Goal: Task Accomplishment & Management: Manage account settings

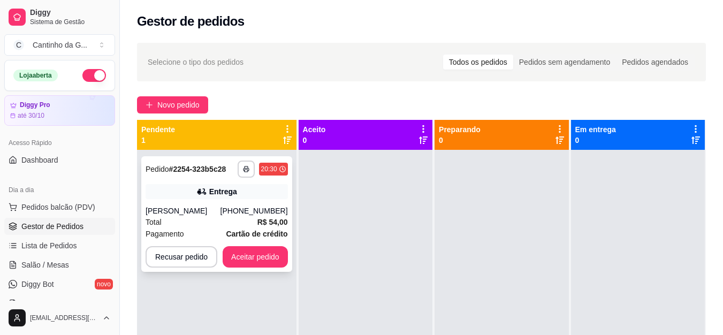
click at [214, 198] on div "Entrega" at bounding box center [217, 191] width 142 height 15
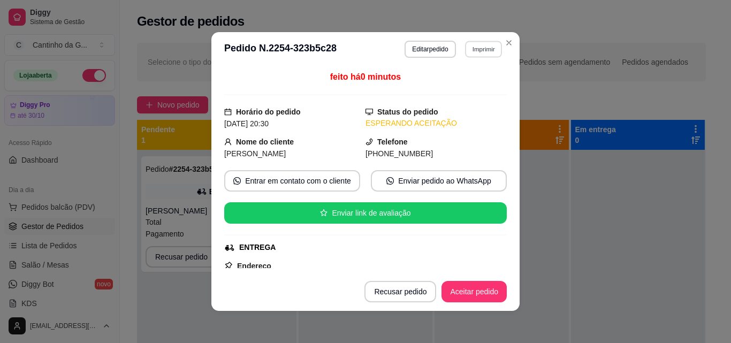
click at [475, 51] on button "Imprimir" at bounding box center [483, 49] width 37 height 17
click at [470, 88] on button "IMPRESSORA" at bounding box center [461, 86] width 78 height 17
click at [455, 298] on button "Aceitar pedido" at bounding box center [474, 291] width 65 height 21
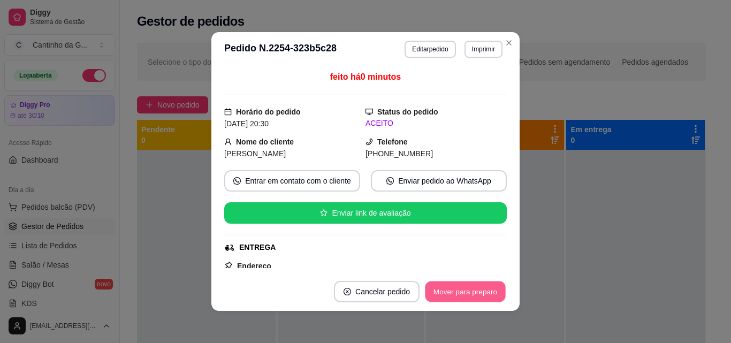
click at [456, 298] on button "Mover para preparo" at bounding box center [465, 292] width 80 height 21
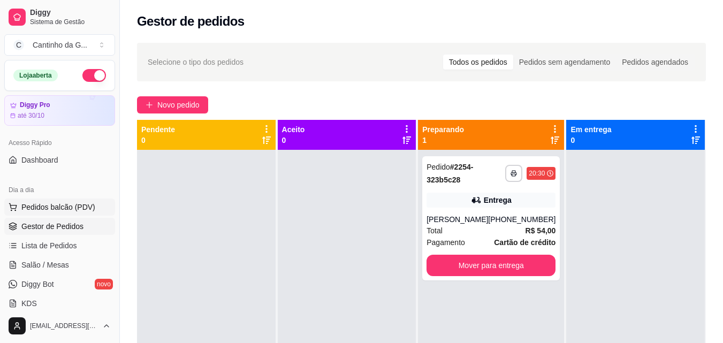
click at [69, 208] on span "Pedidos balcão (PDV)" at bounding box center [58, 207] width 74 height 11
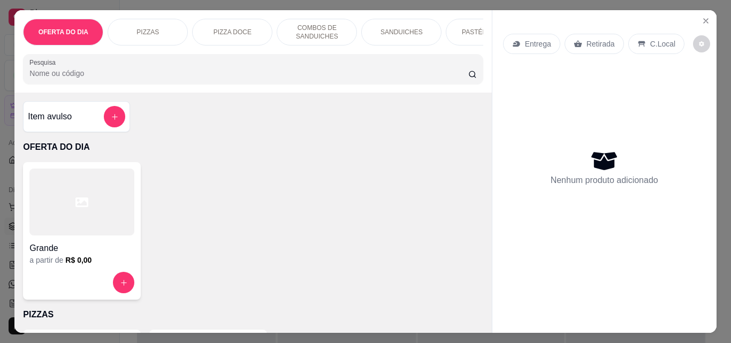
click at [595, 39] on p "Retirada" at bounding box center [601, 44] width 28 height 11
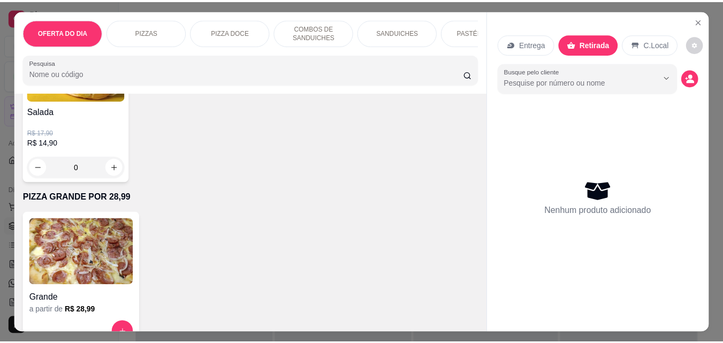
scroll to position [2784, 0]
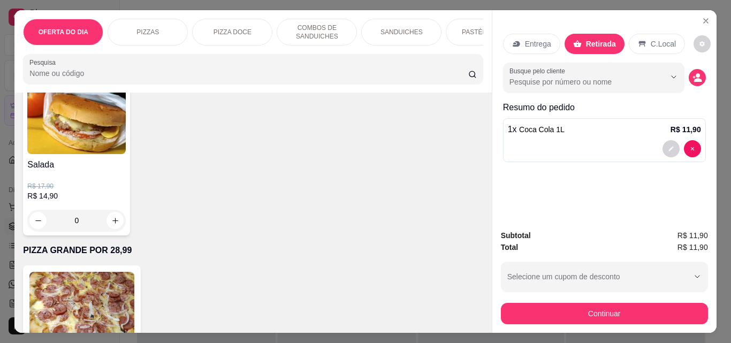
type input "2"
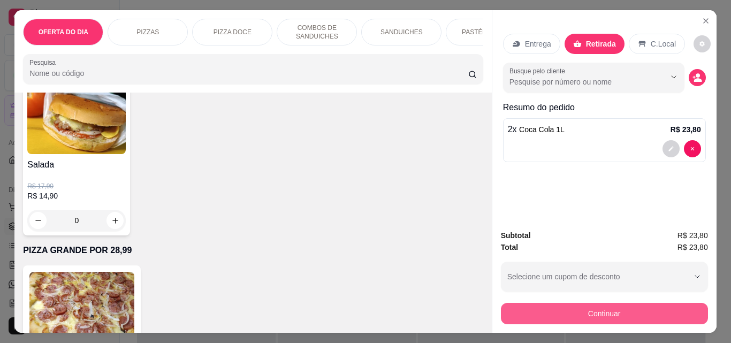
click at [626, 313] on button "Continuar" at bounding box center [604, 313] width 207 height 21
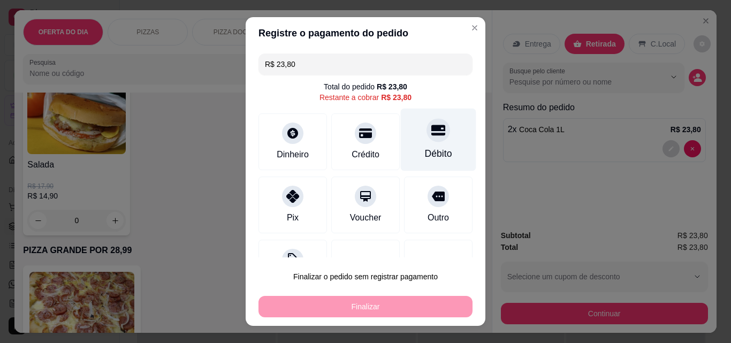
click at [418, 145] on div "Débito" at bounding box center [438, 140] width 75 height 63
type input "R$ 0,00"
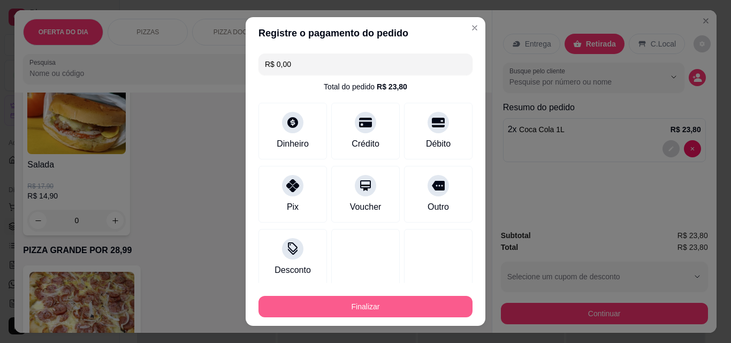
click at [405, 308] on button "Finalizar" at bounding box center [366, 306] width 214 height 21
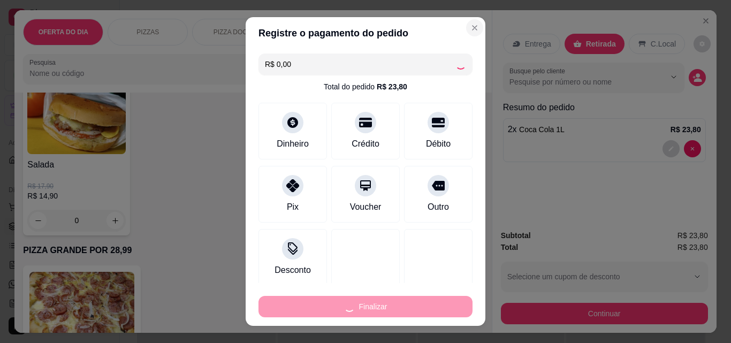
type input "0"
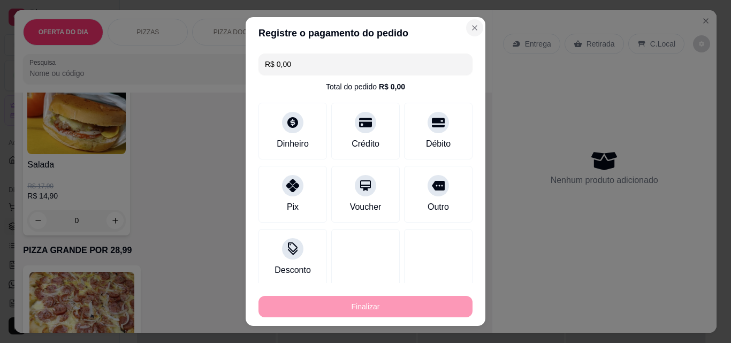
type input "-R$ 23,80"
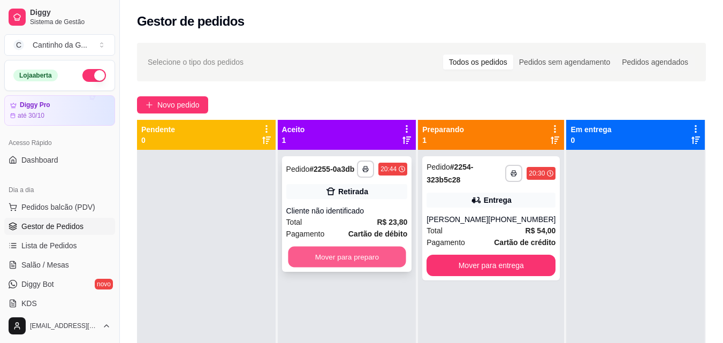
click at [379, 251] on button "Mover para preparo" at bounding box center [347, 257] width 118 height 21
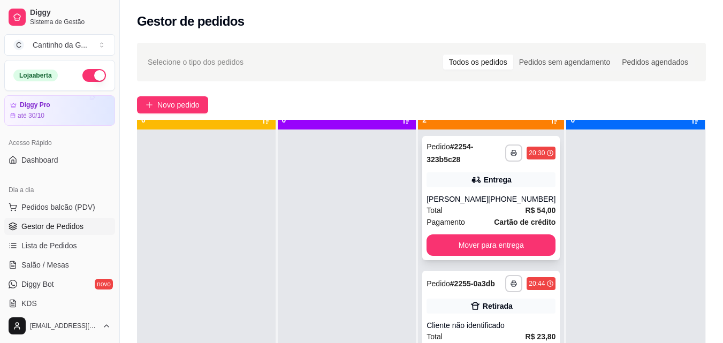
scroll to position [30, 0]
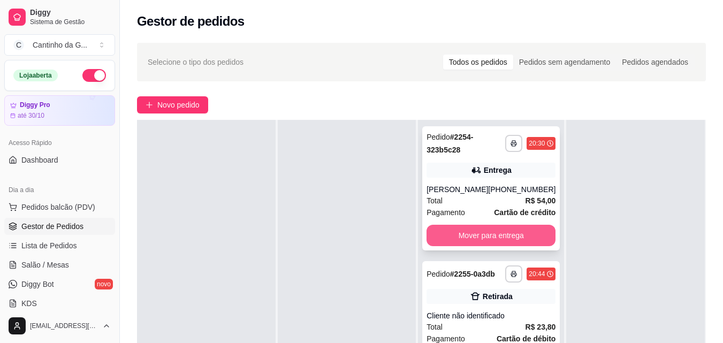
click at [511, 232] on button "Mover para entrega" at bounding box center [491, 235] width 129 height 21
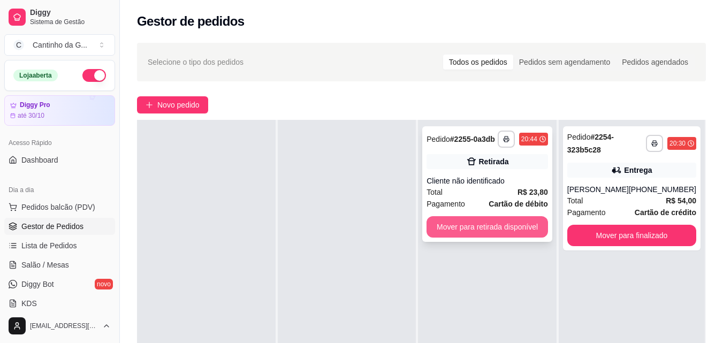
click at [501, 226] on button "Mover para retirada disponível" at bounding box center [488, 226] width 122 height 21
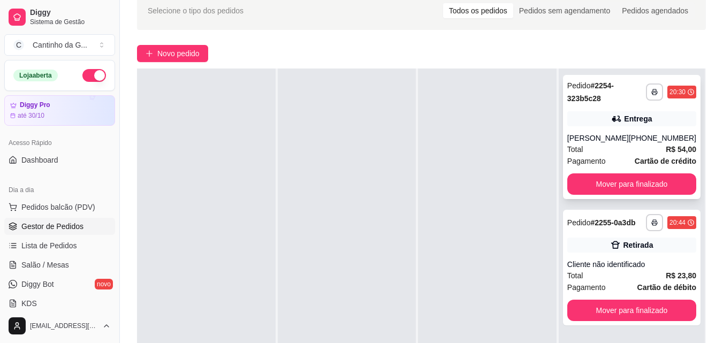
scroll to position [107, 0]
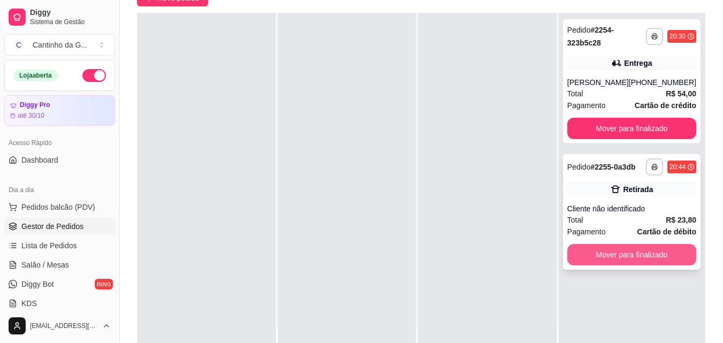
click at [641, 261] on button "Mover para finalizado" at bounding box center [631, 254] width 129 height 21
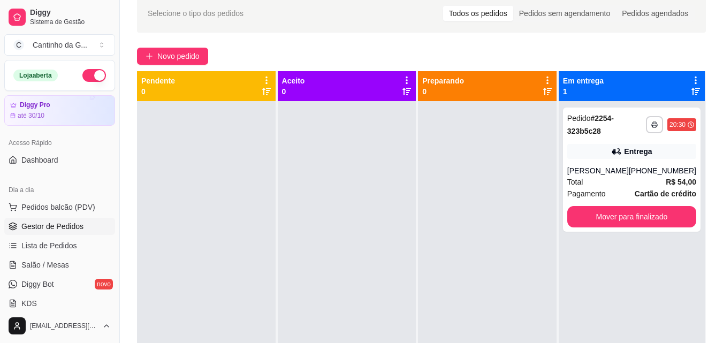
scroll to position [0, 0]
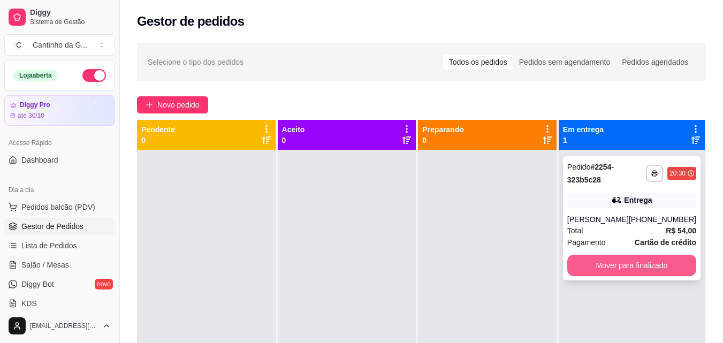
click at [633, 264] on button "Mover para finalizado" at bounding box center [631, 265] width 129 height 21
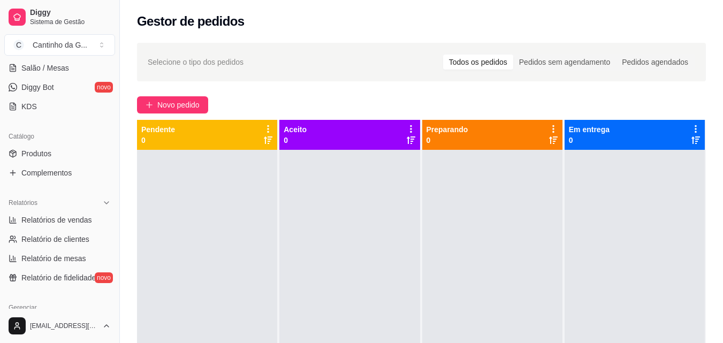
scroll to position [214, 0]
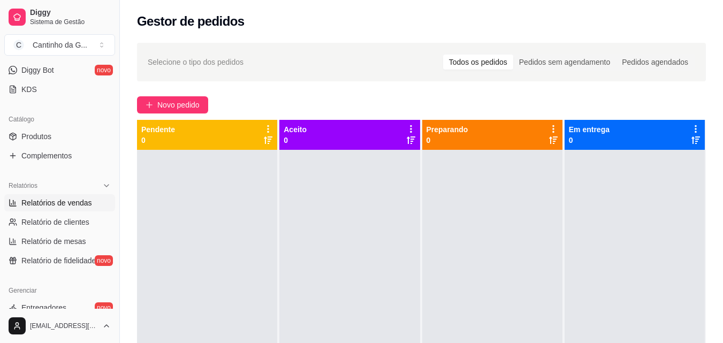
click at [94, 205] on link "Relatórios de vendas" at bounding box center [59, 202] width 111 height 17
select select "ALL"
select select "0"
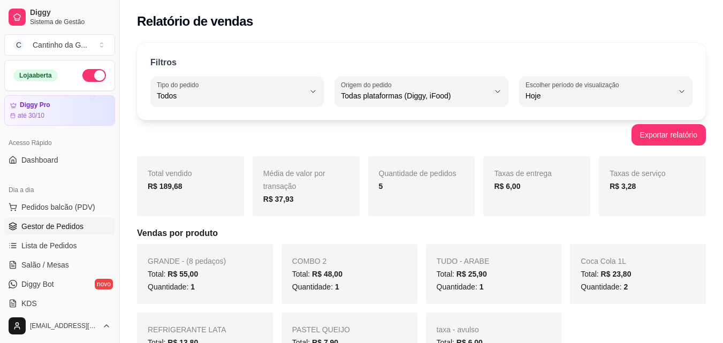
click at [93, 227] on link "Gestor de Pedidos" at bounding box center [59, 226] width 111 height 17
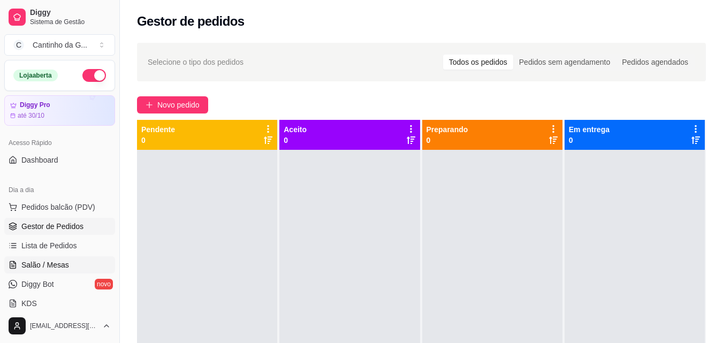
click at [29, 263] on span "Salão / Mesas" at bounding box center [45, 265] width 48 height 11
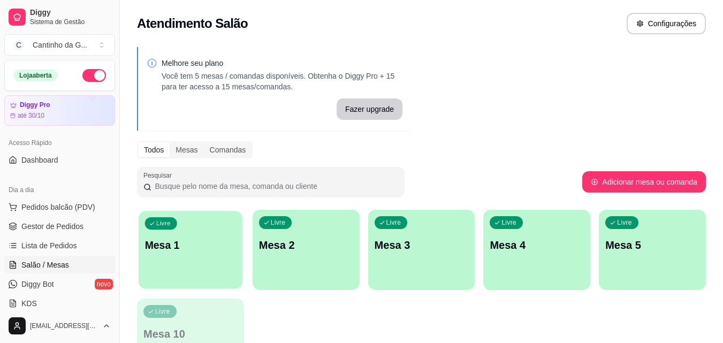
click at [173, 252] on p "Mesa 1" at bounding box center [191, 245] width 92 height 14
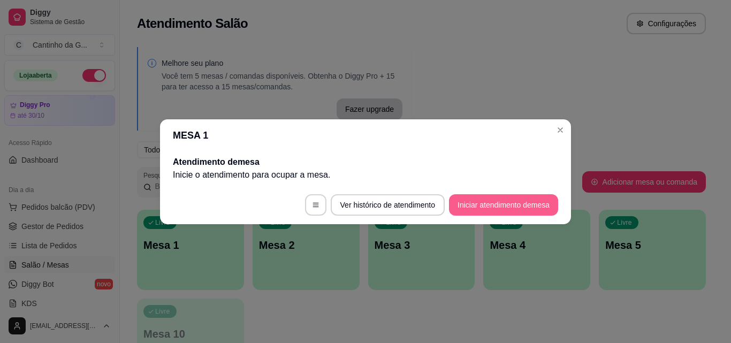
click at [468, 203] on button "Iniciar atendimento de mesa" at bounding box center [503, 204] width 109 height 21
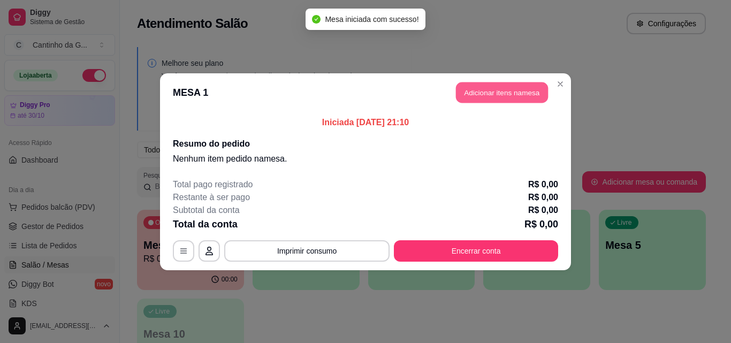
click at [517, 90] on button "Adicionar itens na mesa" at bounding box center [502, 92] width 92 height 21
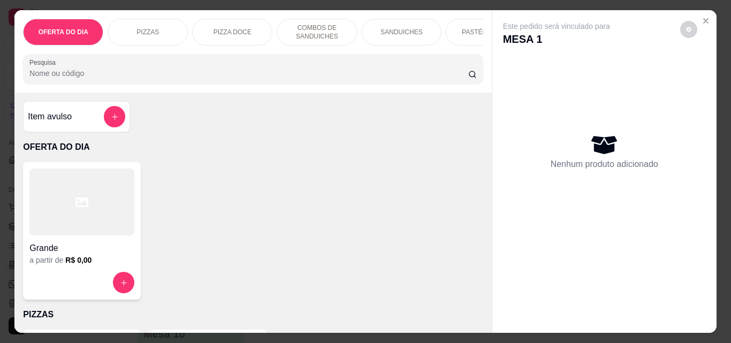
click at [286, 30] on p "COMBOS DE SANDUICHES" at bounding box center [317, 32] width 62 height 17
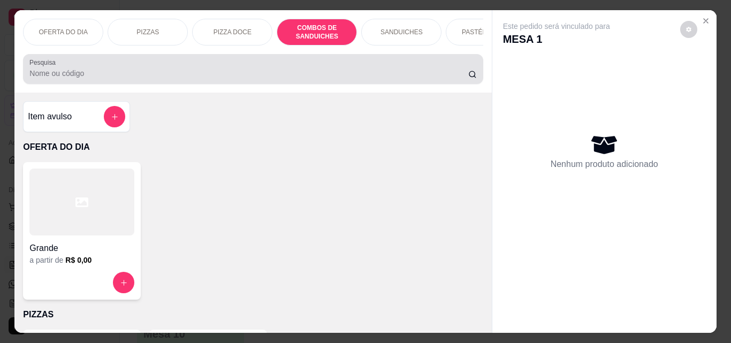
scroll to position [28, 0]
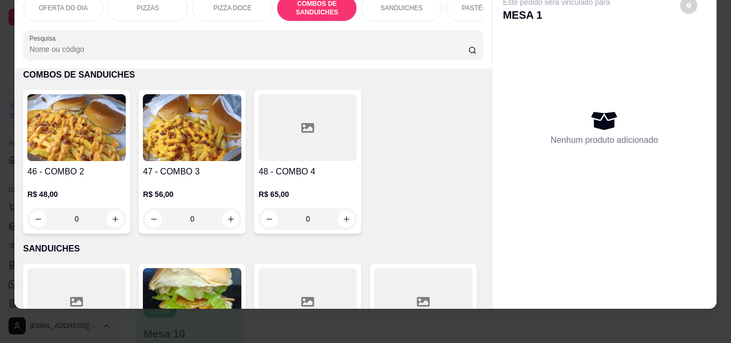
click at [114, 216] on div "0" at bounding box center [76, 218] width 99 height 21
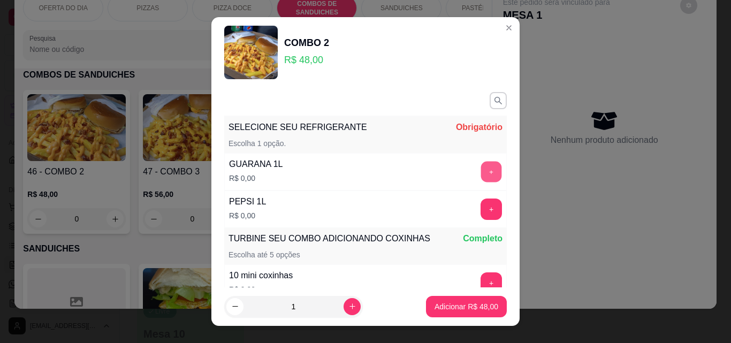
click at [481, 169] on button "+" at bounding box center [491, 172] width 21 height 21
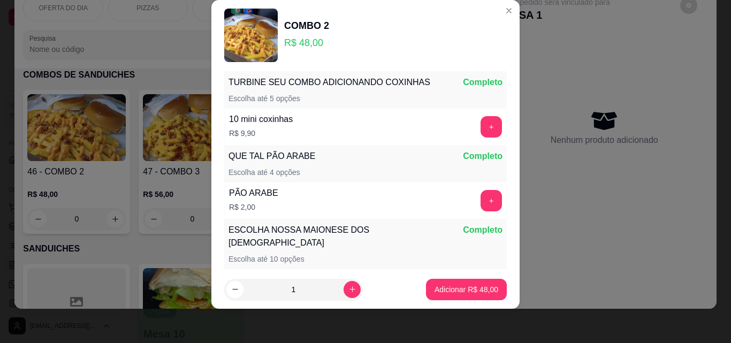
scroll to position [140, 0]
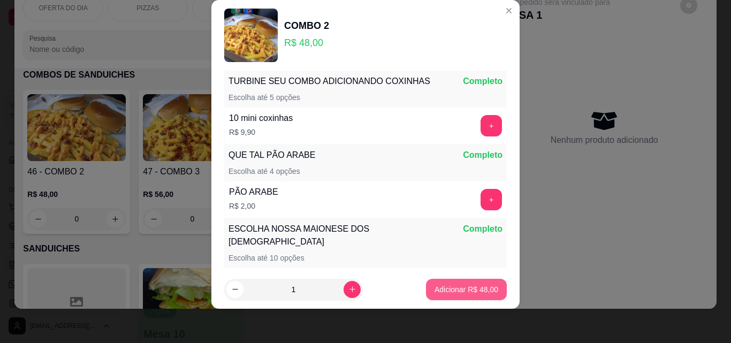
click at [458, 294] on p "Adicionar R$ 48,00" at bounding box center [467, 289] width 64 height 11
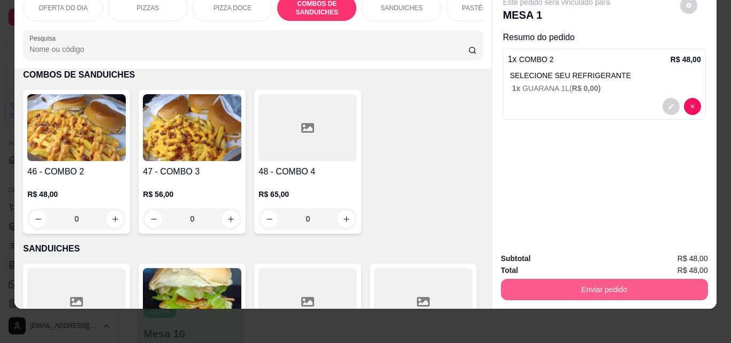
click at [587, 287] on button "Enviar pedido" at bounding box center [604, 289] width 207 height 21
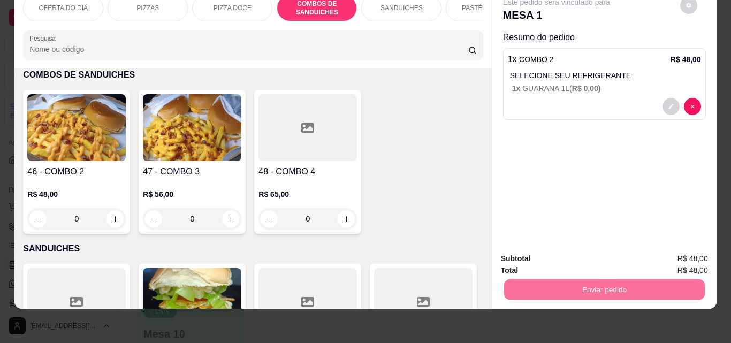
click at [693, 258] on button "Enviar pedido" at bounding box center [680, 255] width 60 height 20
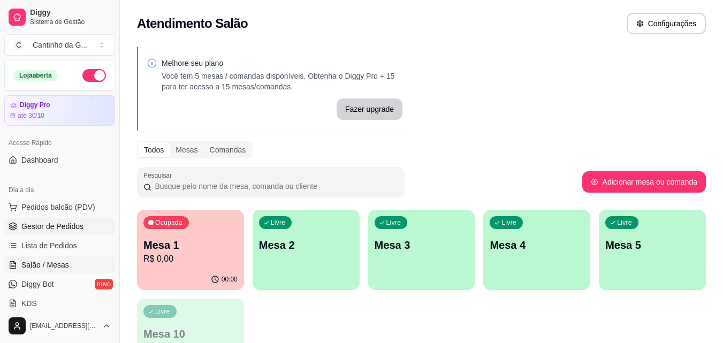
click at [68, 226] on span "Gestor de Pedidos" at bounding box center [52, 226] width 62 height 11
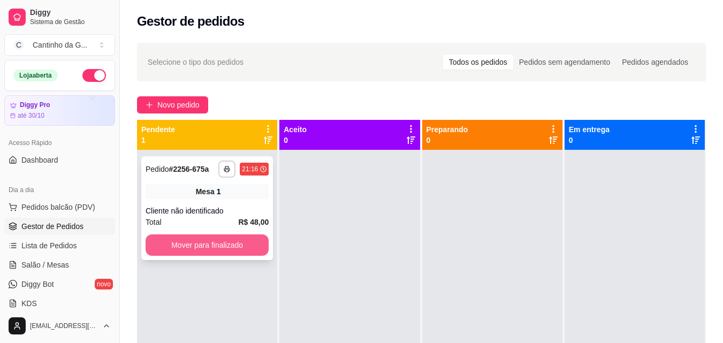
click at [241, 248] on button "Mover para finalizado" at bounding box center [207, 244] width 123 height 21
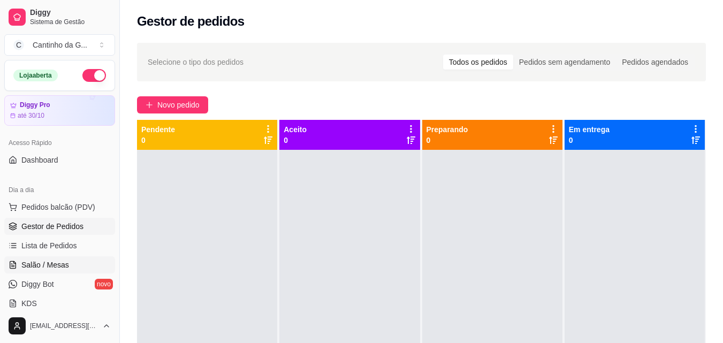
click at [31, 267] on span "Salão / Mesas" at bounding box center [45, 265] width 48 height 11
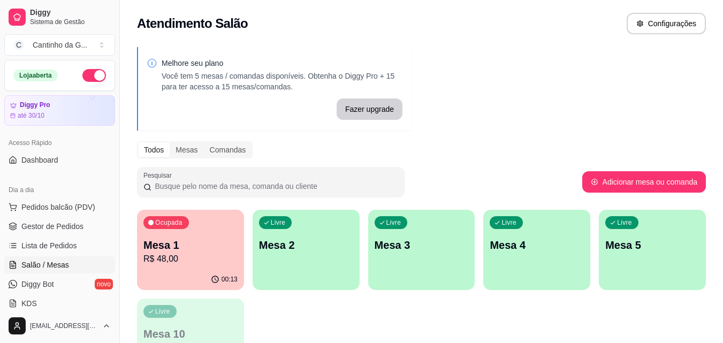
click at [309, 258] on div "Livre Mesa 2" at bounding box center [306, 243] width 107 height 67
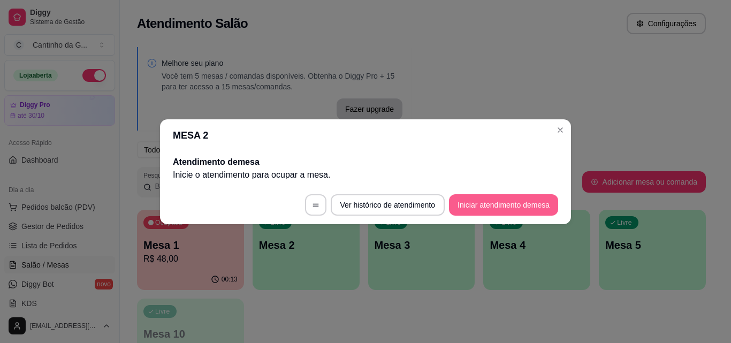
click at [497, 206] on button "Iniciar atendimento de mesa" at bounding box center [503, 204] width 109 height 21
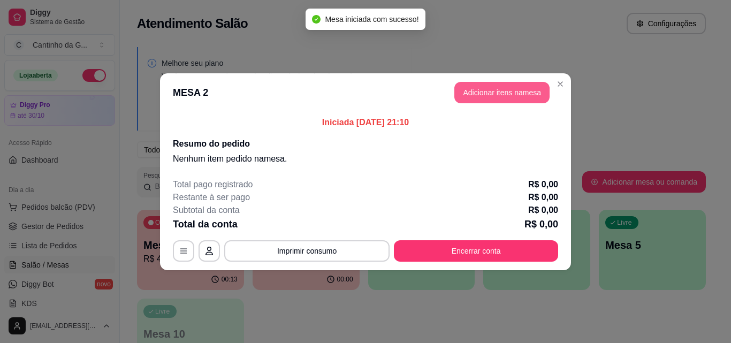
click at [486, 82] on button "Adicionar itens na mesa" at bounding box center [502, 92] width 95 height 21
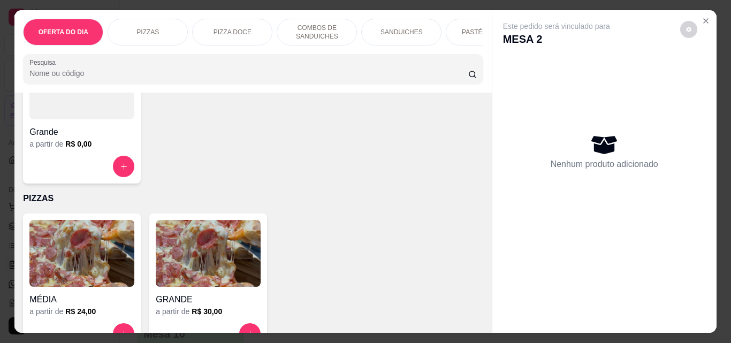
scroll to position [161, 0]
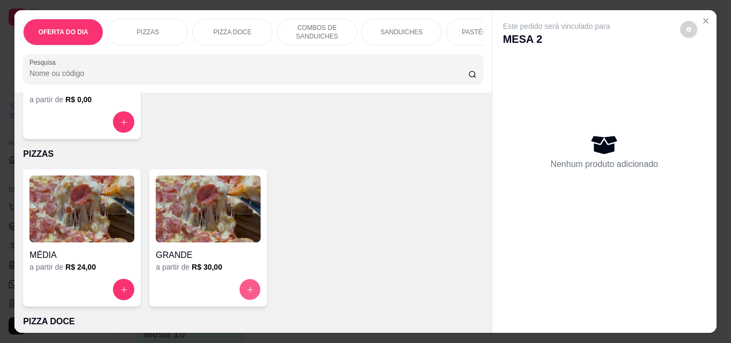
click at [249, 294] on icon "increase-product-quantity" at bounding box center [250, 290] width 8 height 8
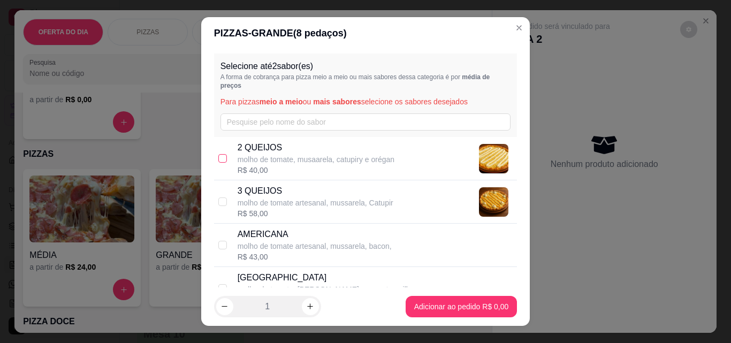
click at [218, 161] on input "checkbox" at bounding box center [222, 158] width 9 height 9
checkbox input "true"
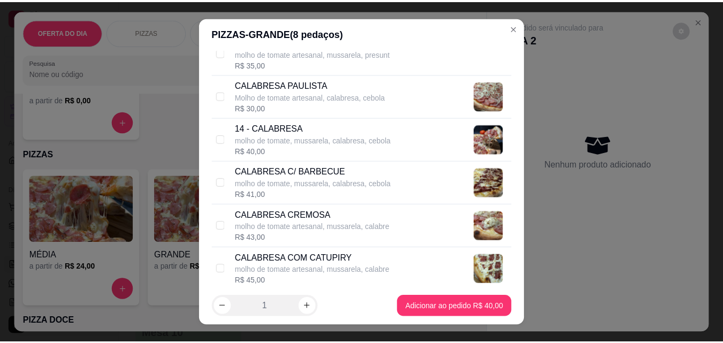
scroll to position [428, 0]
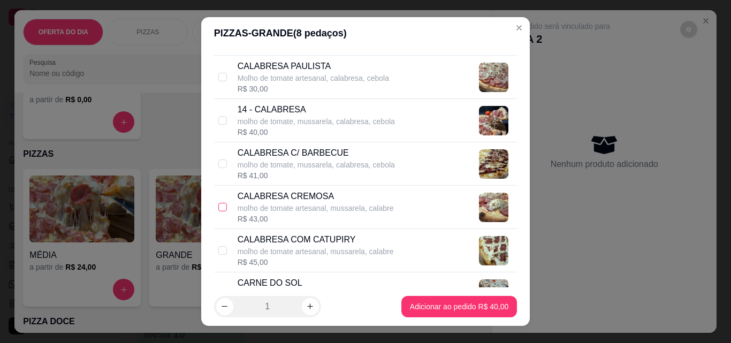
click at [221, 209] on input "checkbox" at bounding box center [222, 207] width 9 height 9
checkbox input "true"
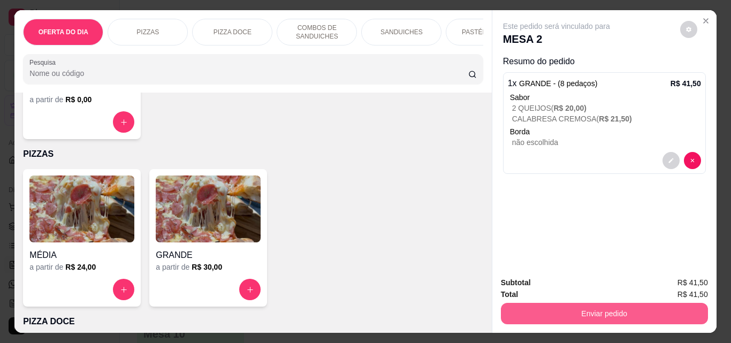
click at [592, 312] on button "Enviar pedido" at bounding box center [604, 313] width 207 height 21
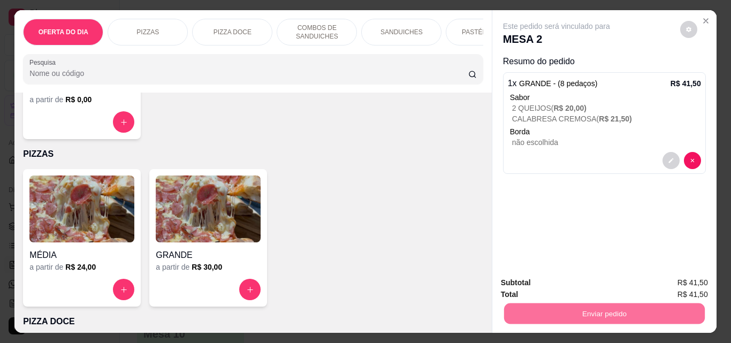
click at [671, 286] on button "Enviar pedido" at bounding box center [680, 283] width 59 height 20
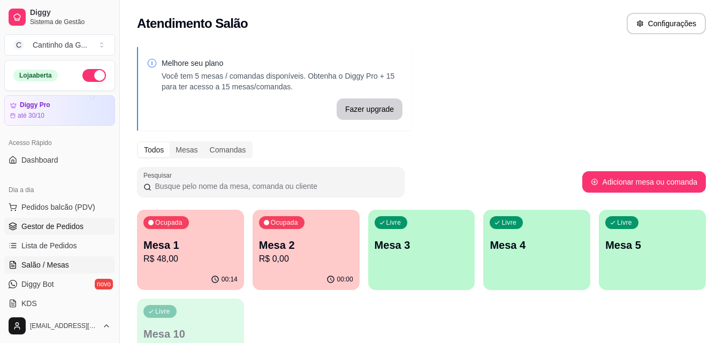
click at [43, 230] on span "Gestor de Pedidos" at bounding box center [52, 226] width 62 height 11
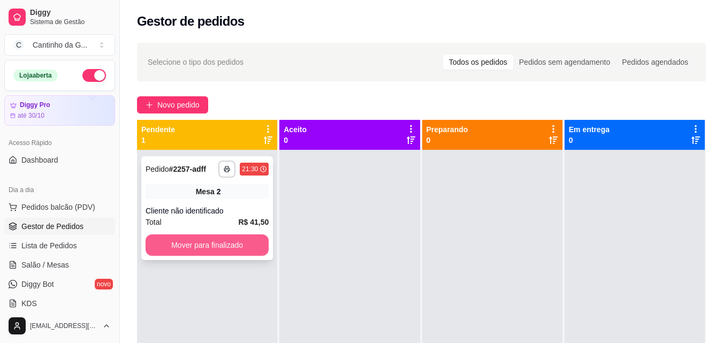
click at [192, 242] on button "Mover para finalizado" at bounding box center [207, 244] width 123 height 21
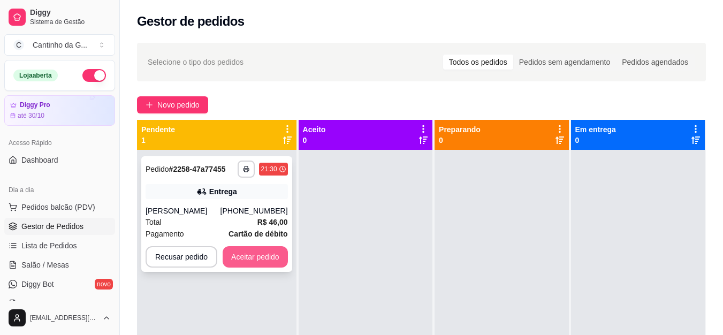
click at [246, 262] on button "Aceitar pedido" at bounding box center [255, 256] width 65 height 21
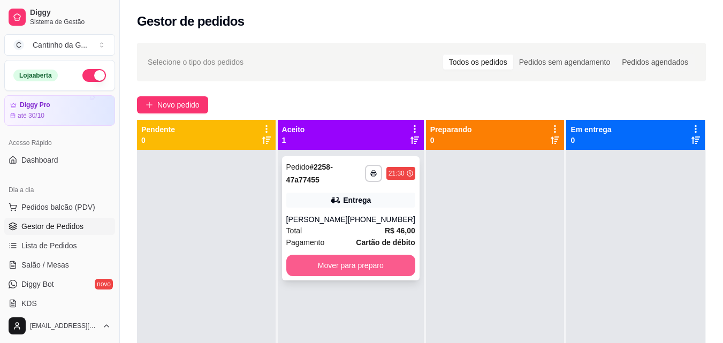
click at [324, 267] on button "Mover para preparo" at bounding box center [350, 265] width 129 height 21
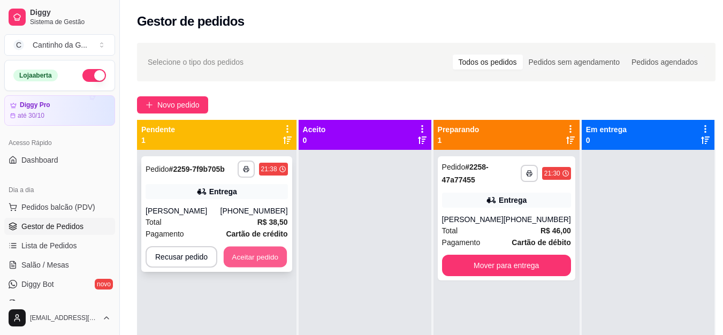
click at [240, 262] on button "Aceitar pedido" at bounding box center [255, 257] width 63 height 21
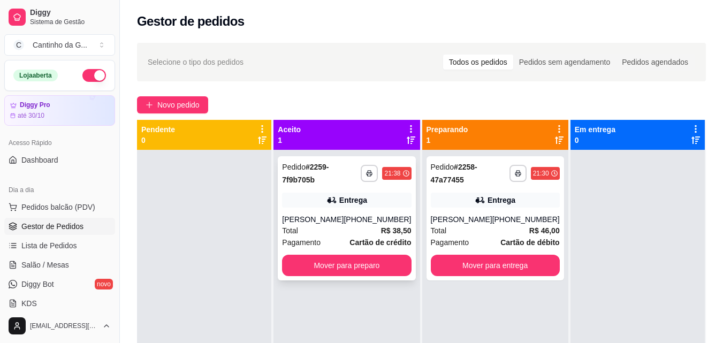
click at [337, 194] on div "Entrega" at bounding box center [346, 200] width 129 height 15
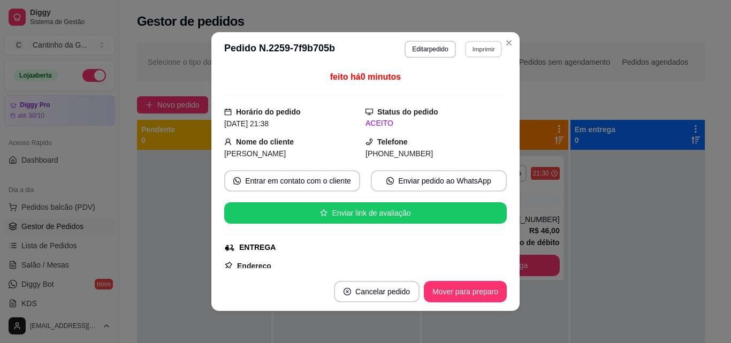
click at [475, 50] on button "Imprimir" at bounding box center [483, 49] width 37 height 17
click at [448, 90] on button "IMPRESSORA" at bounding box center [460, 86] width 75 height 17
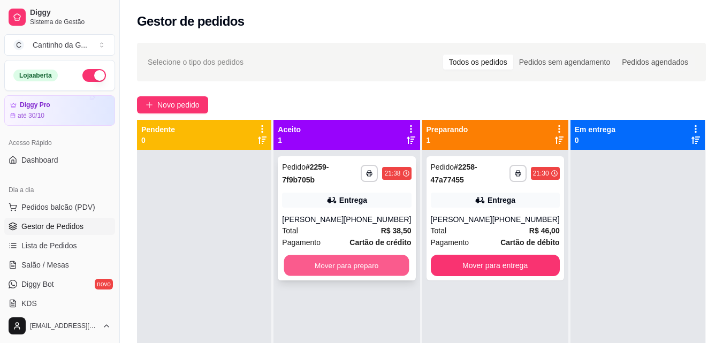
click at [326, 267] on button "Mover para preparo" at bounding box center [346, 265] width 125 height 21
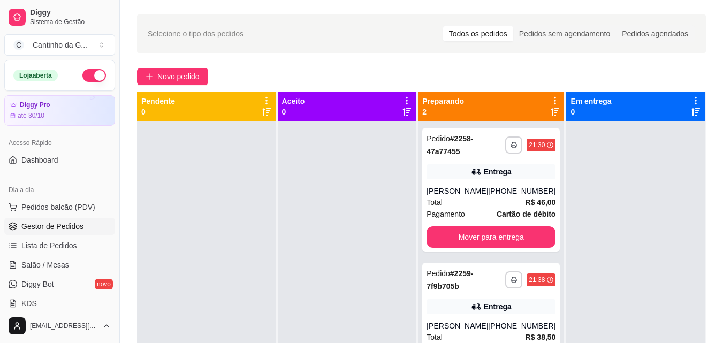
scroll to position [107, 0]
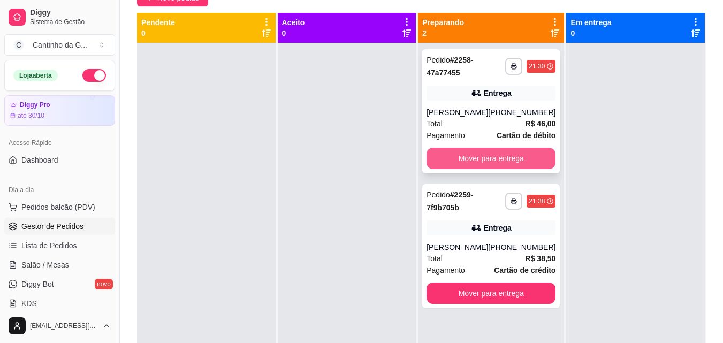
click at [459, 155] on button "Mover para entrega" at bounding box center [491, 158] width 129 height 21
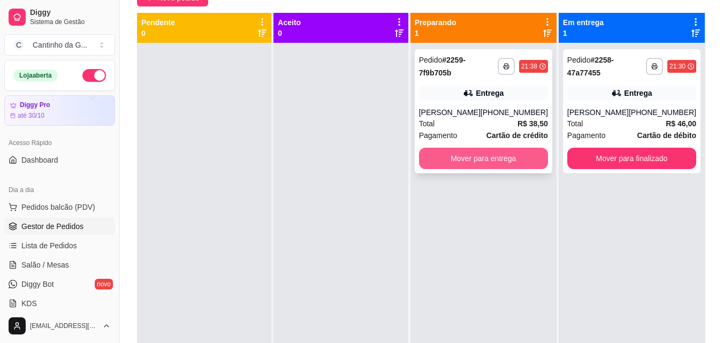
click at [505, 166] on button "Mover para entrega" at bounding box center [483, 158] width 129 height 21
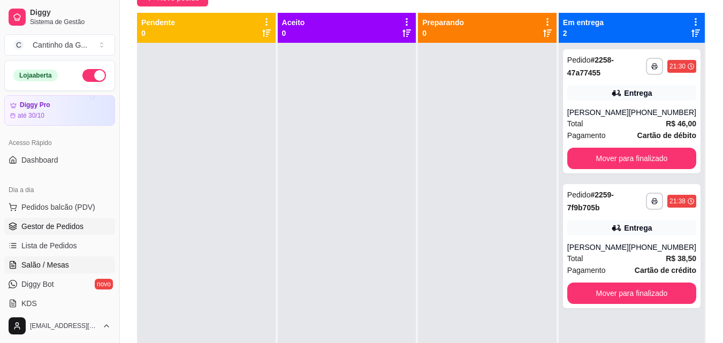
click at [66, 263] on span "Salão / Mesas" at bounding box center [45, 265] width 48 height 11
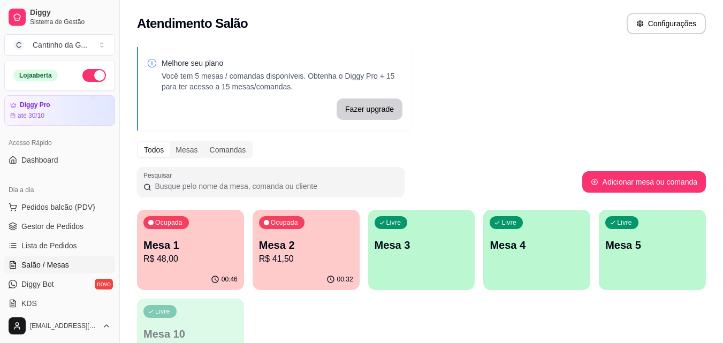
click at [179, 259] on p "R$ 48,00" at bounding box center [190, 259] width 94 height 13
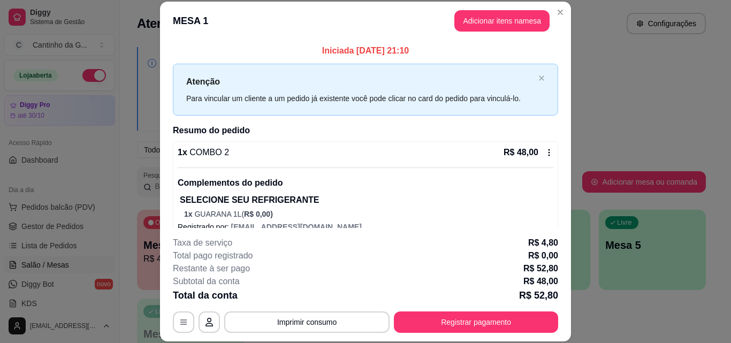
scroll to position [16, 0]
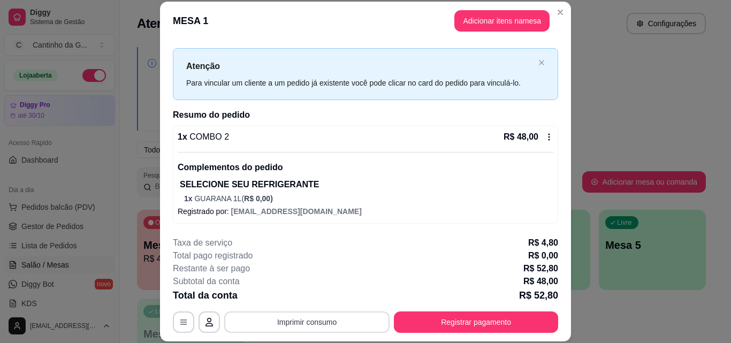
click at [340, 322] on button "Imprimir consumo" at bounding box center [306, 322] width 165 height 21
click at [320, 298] on button "IMPRESSORA" at bounding box center [307, 297] width 78 height 17
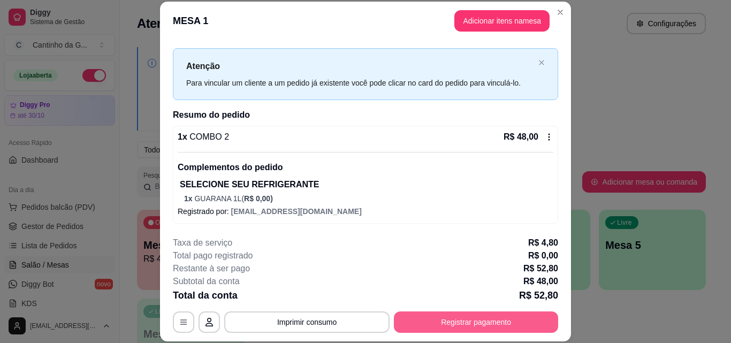
click at [499, 320] on button "Registrar pagamento" at bounding box center [476, 322] width 164 height 21
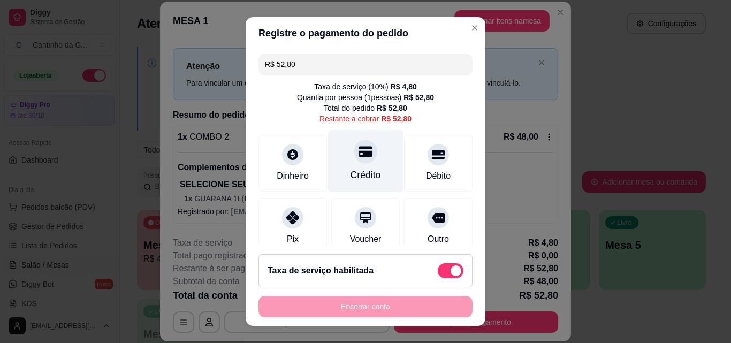
click at [364, 173] on div "Crédito" at bounding box center [366, 175] width 31 height 14
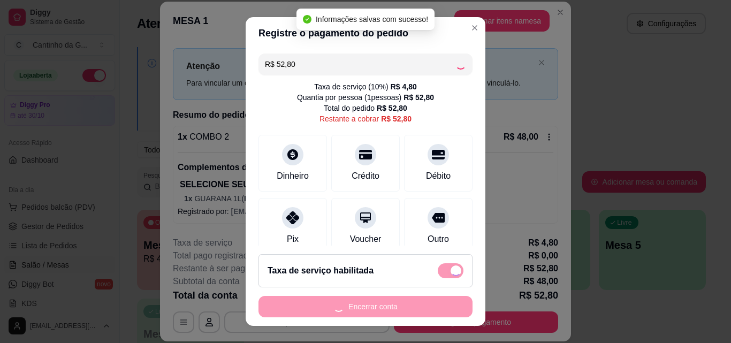
type input "R$ 0,00"
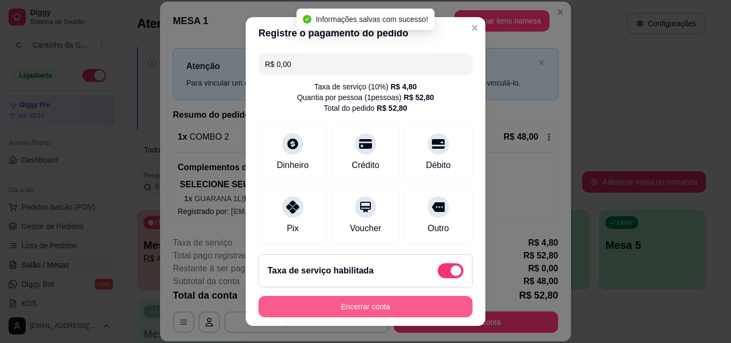
click at [420, 302] on button "Encerrar conta" at bounding box center [366, 306] width 214 height 21
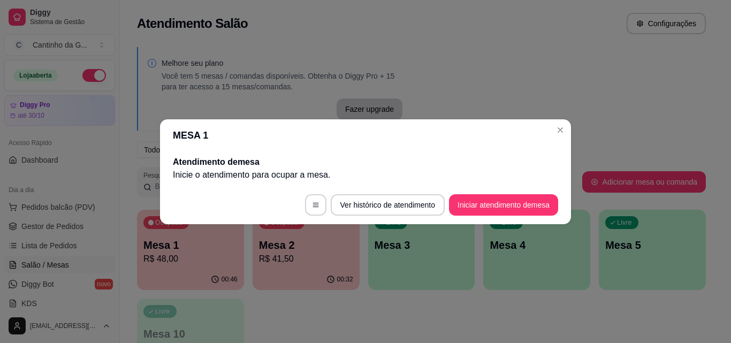
scroll to position [0, 0]
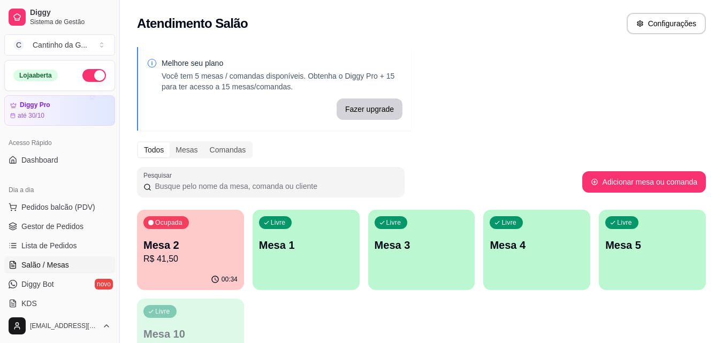
click at [217, 257] on p "R$ 41,50" at bounding box center [190, 259] width 94 height 13
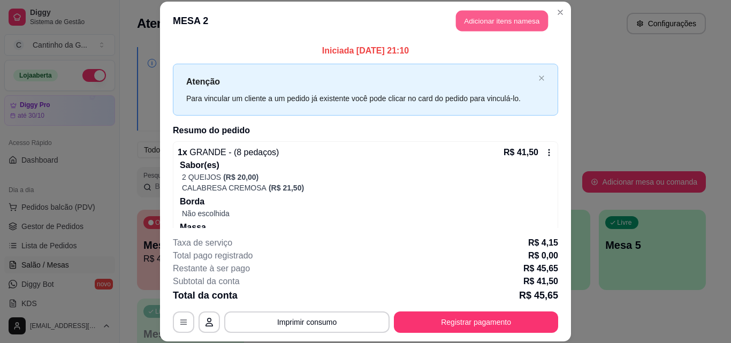
click at [520, 22] on button "Adicionar itens na mesa" at bounding box center [502, 21] width 92 height 21
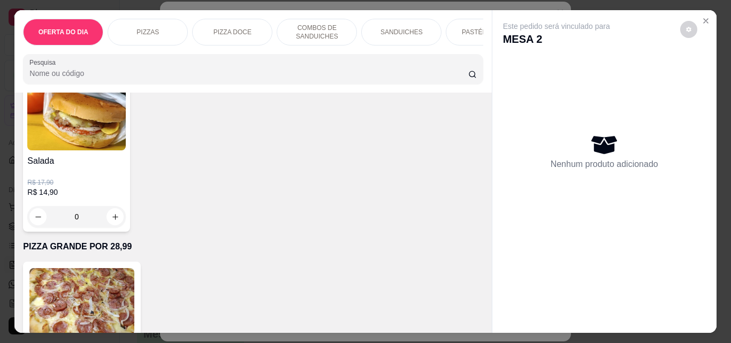
scroll to position [2891, 0]
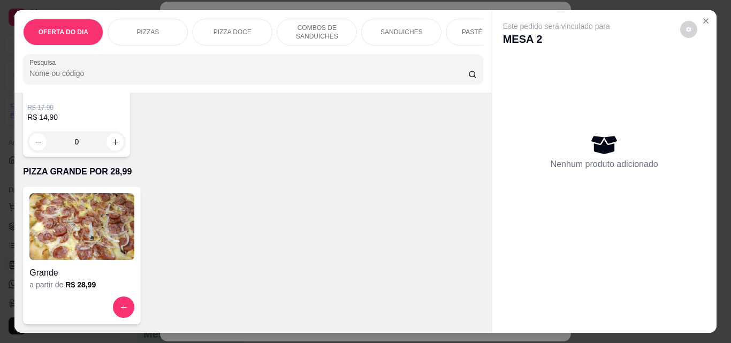
type input "1"
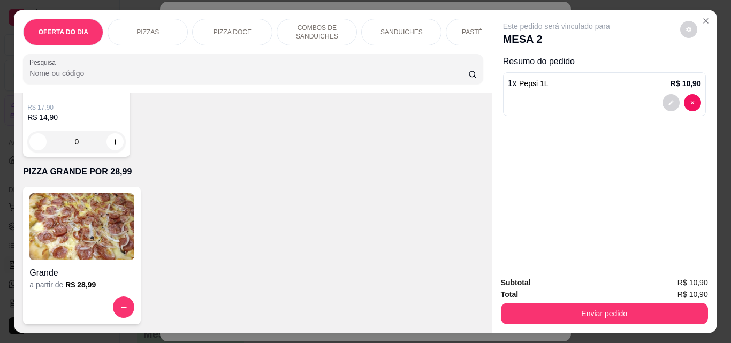
scroll to position [2892, 0]
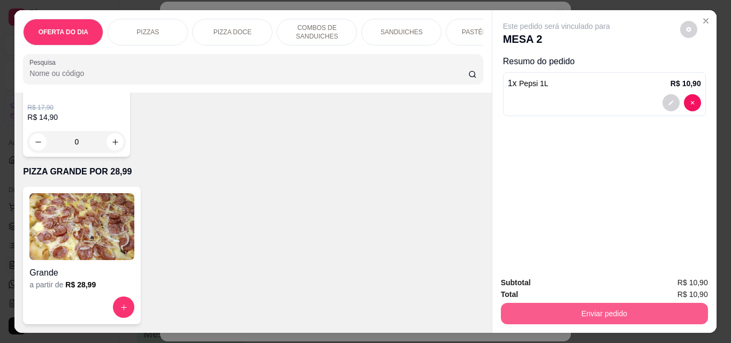
click at [629, 307] on button "Enviar pedido" at bounding box center [604, 313] width 207 height 21
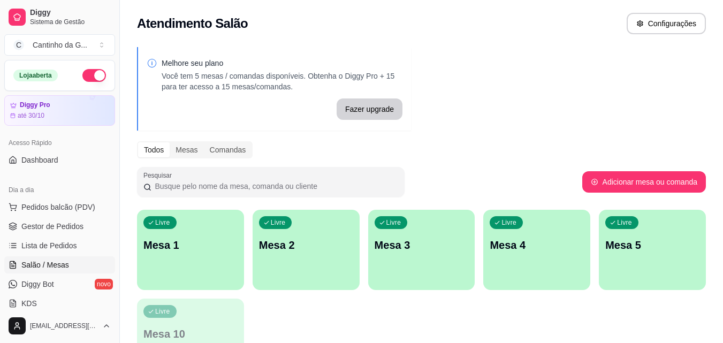
click at [202, 257] on div "Livre Mesa 1" at bounding box center [190, 243] width 107 height 67
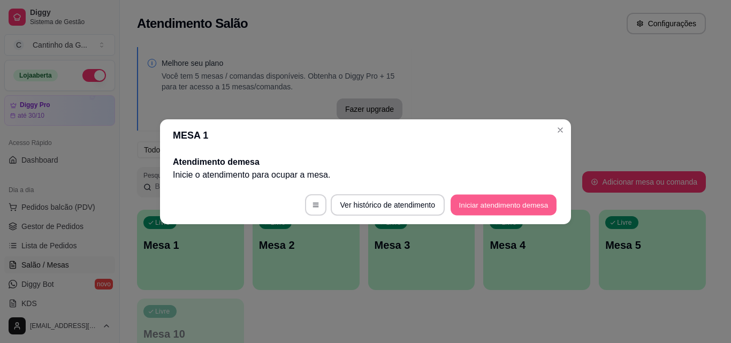
click at [523, 214] on button "Iniciar atendimento de mesa" at bounding box center [504, 204] width 106 height 21
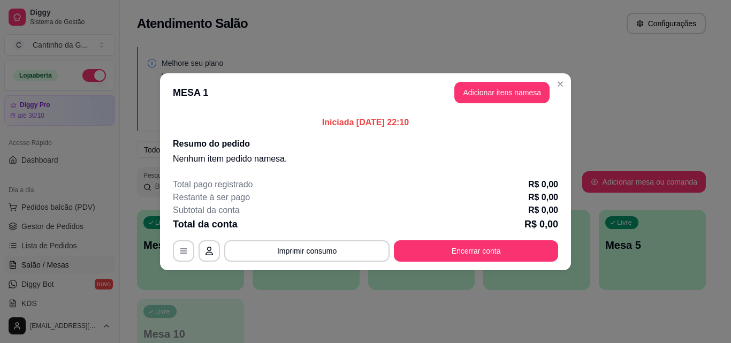
click at [494, 99] on button "Adicionar itens na mesa" at bounding box center [502, 92] width 95 height 21
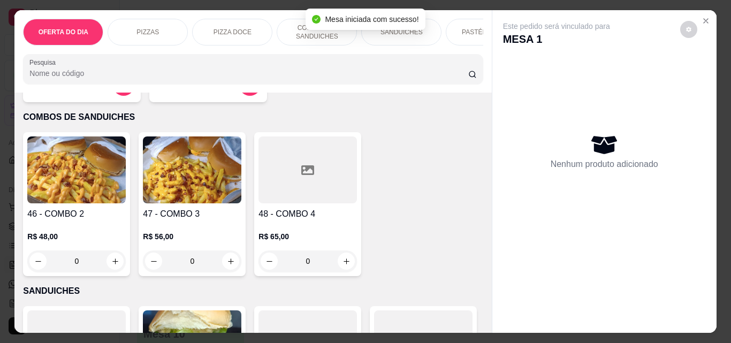
scroll to position [535, 0]
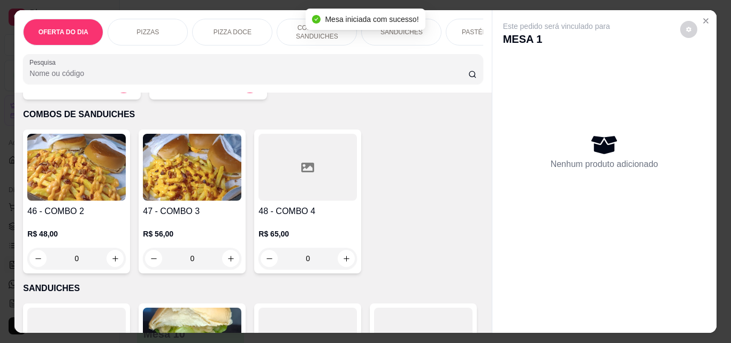
click at [231, 266] on div "0" at bounding box center [192, 258] width 99 height 21
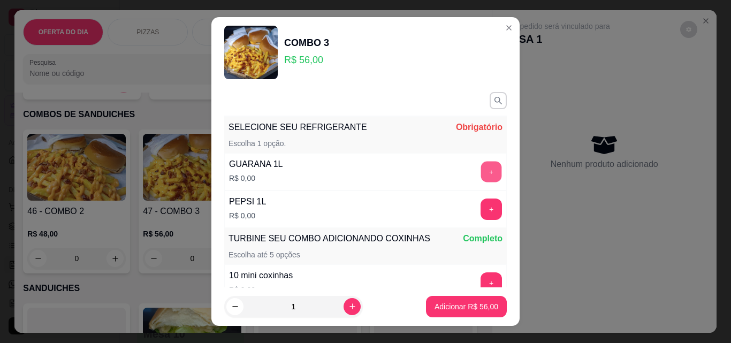
click at [481, 171] on button "+" at bounding box center [491, 172] width 21 height 21
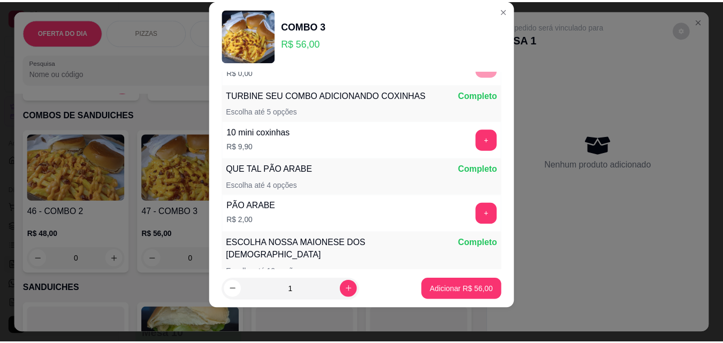
scroll to position [140, 0]
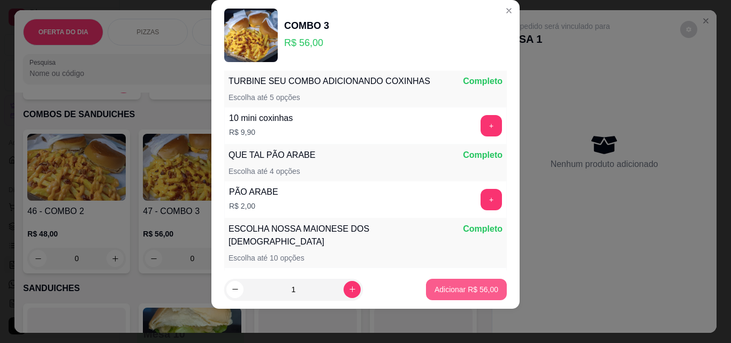
click at [476, 286] on p "Adicionar R$ 56,00" at bounding box center [467, 289] width 64 height 11
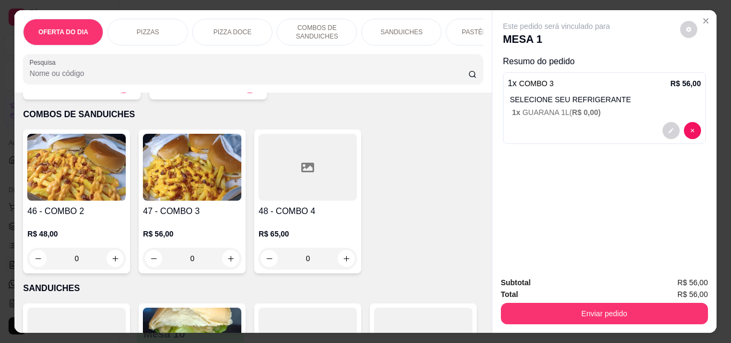
click at [631, 309] on button "Enviar pedido" at bounding box center [604, 313] width 207 height 21
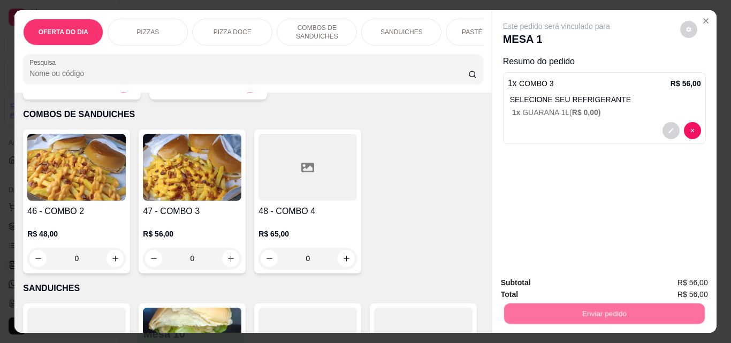
click at [688, 279] on button "Enviar pedido" at bounding box center [680, 283] width 60 height 20
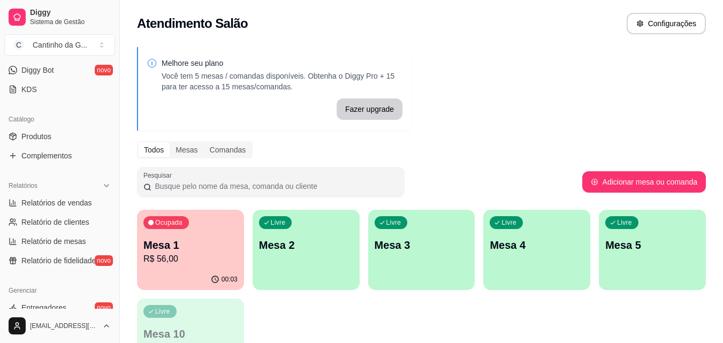
scroll to position [321, 0]
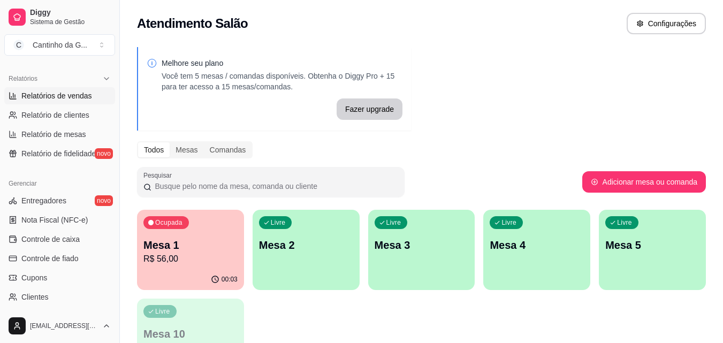
click at [79, 97] on span "Relatórios de vendas" at bounding box center [56, 95] width 71 height 11
select select "ALL"
select select "0"
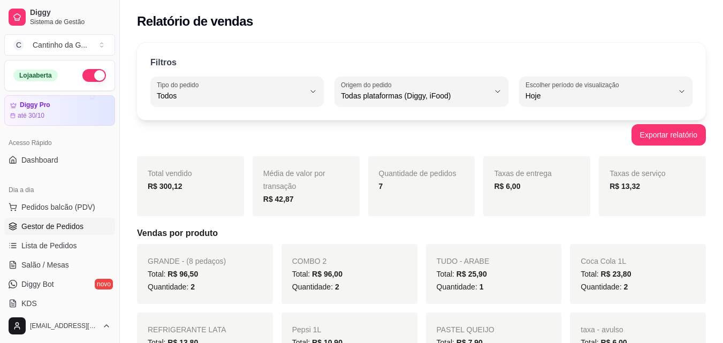
click at [65, 222] on span "Gestor de Pedidos" at bounding box center [52, 226] width 62 height 11
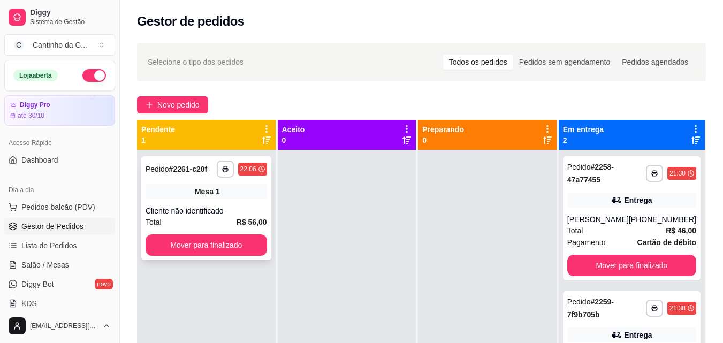
click at [220, 240] on button "Mover para finalizado" at bounding box center [207, 244] width 122 height 21
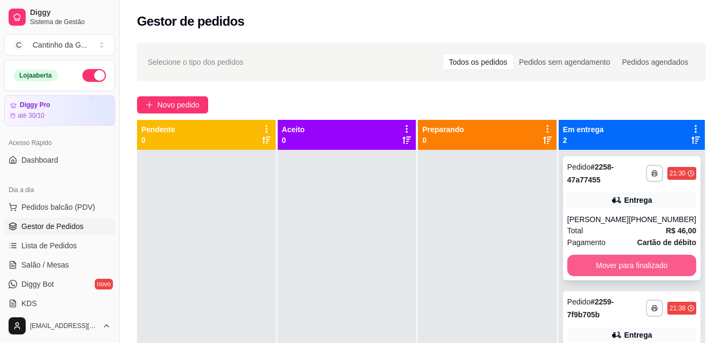
click at [626, 267] on button "Mover para finalizado" at bounding box center [631, 265] width 129 height 21
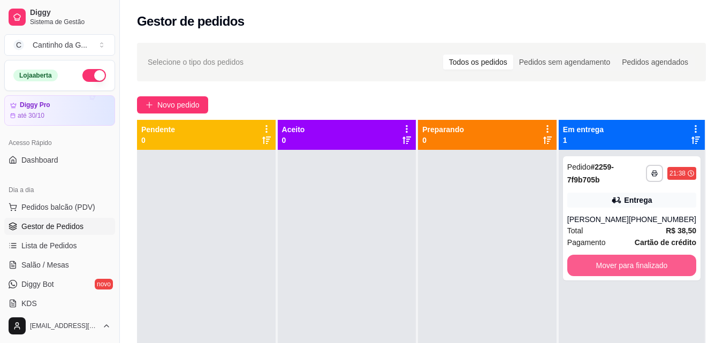
click at [626, 266] on button "Mover para finalizado" at bounding box center [631, 265] width 129 height 21
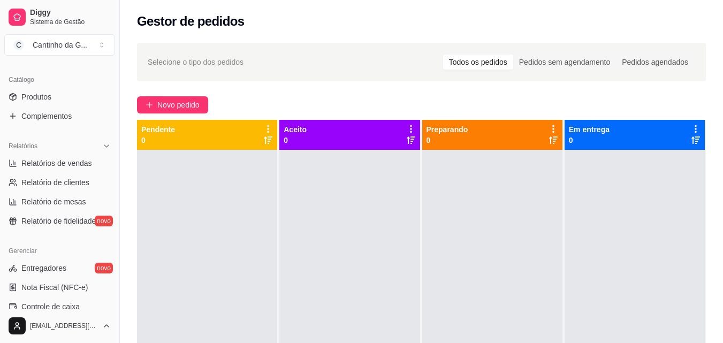
scroll to position [268, 0]
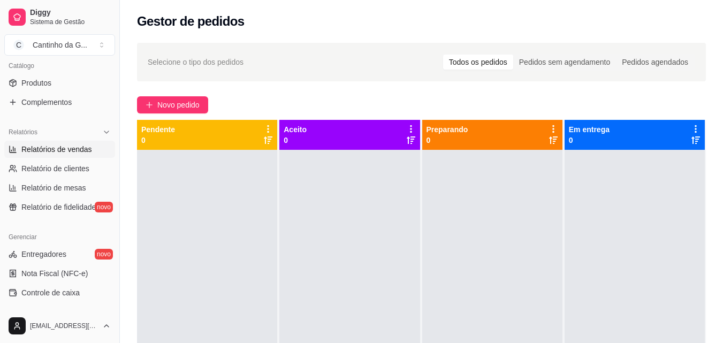
click at [86, 147] on span "Relatórios de vendas" at bounding box center [56, 149] width 71 height 11
select select "ALL"
select select "0"
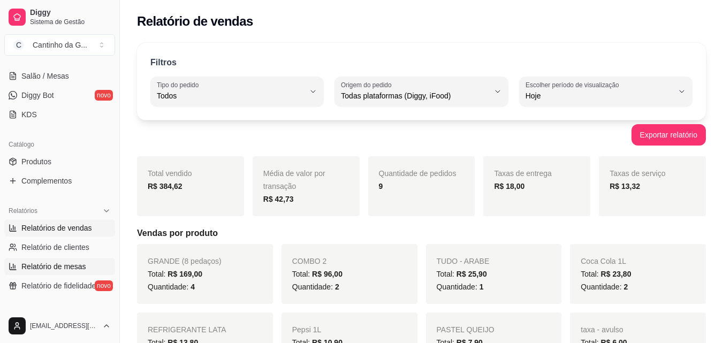
scroll to position [107, 0]
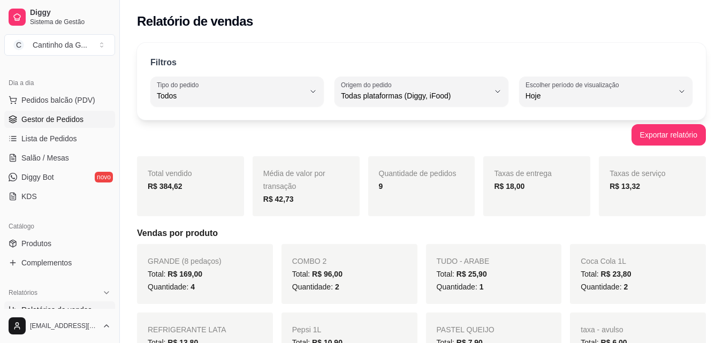
click at [81, 116] on span "Gestor de Pedidos" at bounding box center [52, 119] width 62 height 11
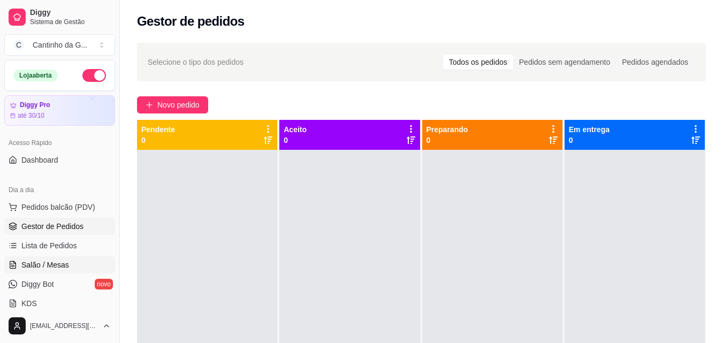
click at [43, 269] on span "Salão / Mesas" at bounding box center [45, 265] width 48 height 11
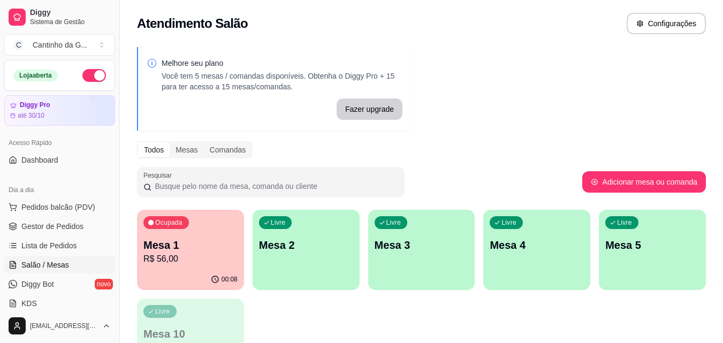
click at [193, 253] on p "R$ 56,00" at bounding box center [190, 259] width 94 height 13
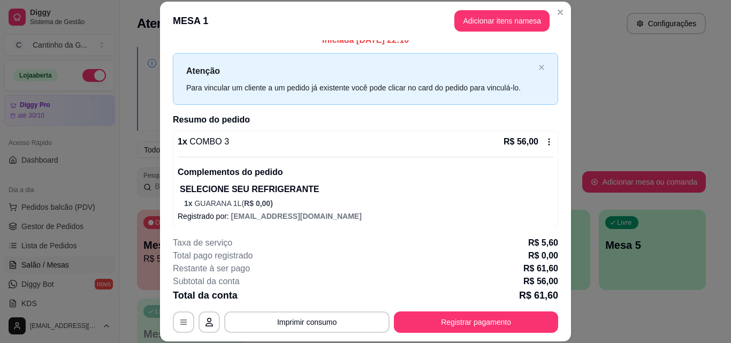
scroll to position [16, 0]
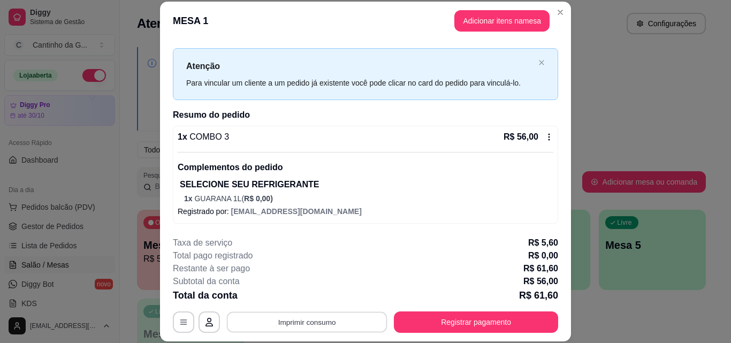
click at [346, 328] on button "Imprimir consumo" at bounding box center [307, 322] width 161 height 21
click at [327, 298] on button "IMPRESSORA" at bounding box center [307, 297] width 78 height 17
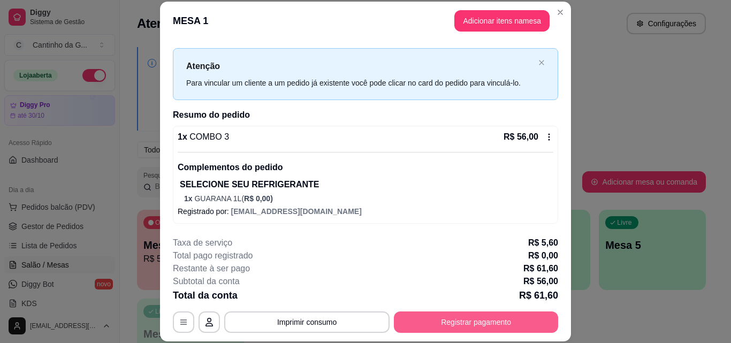
click at [483, 322] on button "Registrar pagamento" at bounding box center [476, 322] width 164 height 21
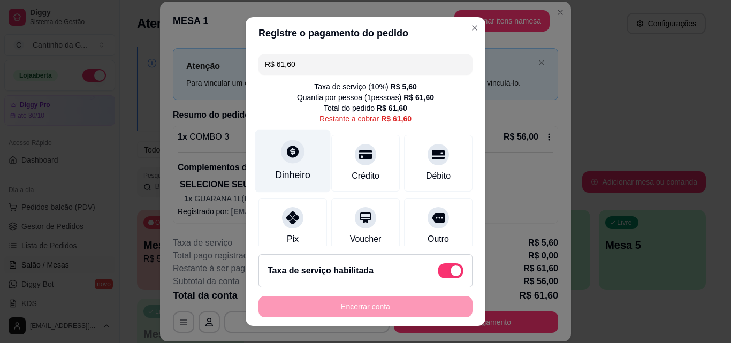
click at [292, 173] on div "Dinheiro" at bounding box center [292, 175] width 35 height 14
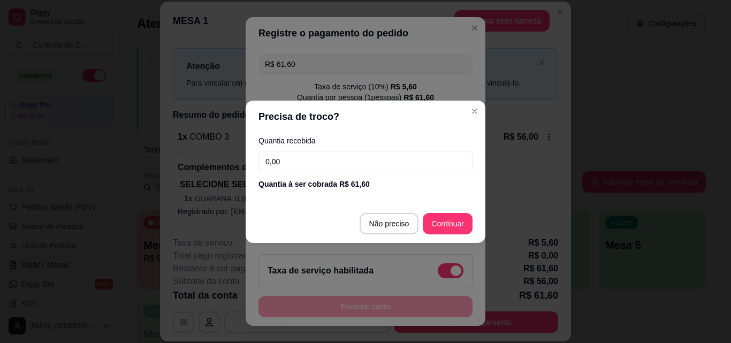
click at [326, 169] on input "0,00" at bounding box center [366, 161] width 214 height 21
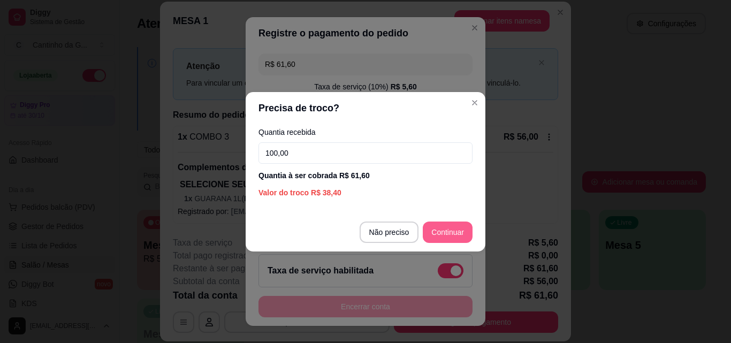
type input "100,00"
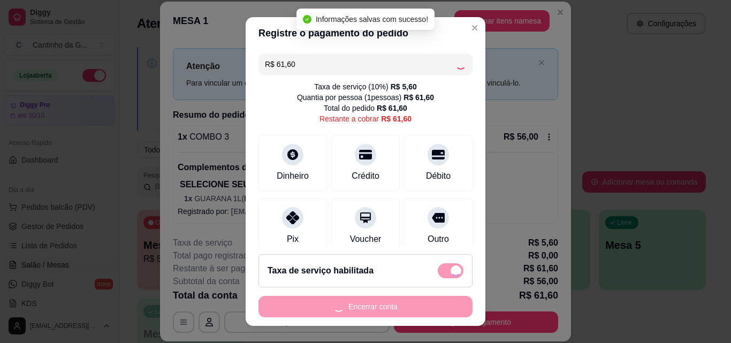
type input "R$ 0,00"
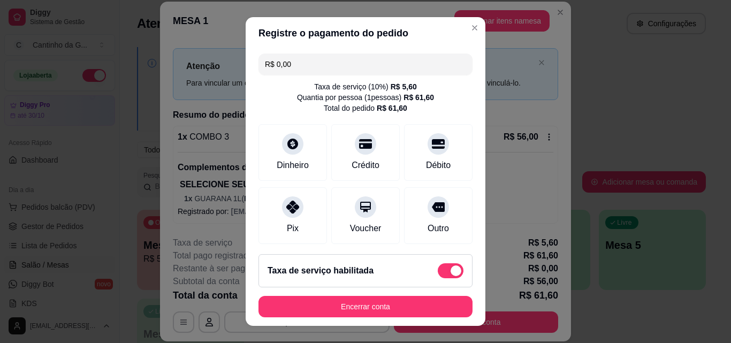
click at [415, 305] on button "Encerrar conta" at bounding box center [366, 306] width 214 height 21
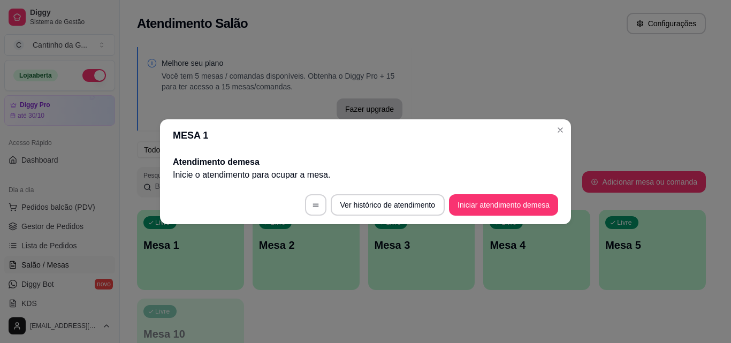
scroll to position [0, 0]
click at [512, 205] on button "Iniciar atendimento de mesa" at bounding box center [503, 204] width 109 height 21
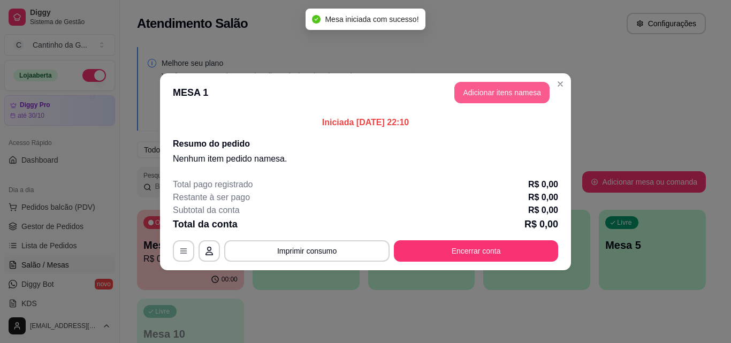
click at [496, 90] on button "Adicionar itens na mesa" at bounding box center [502, 92] width 95 height 21
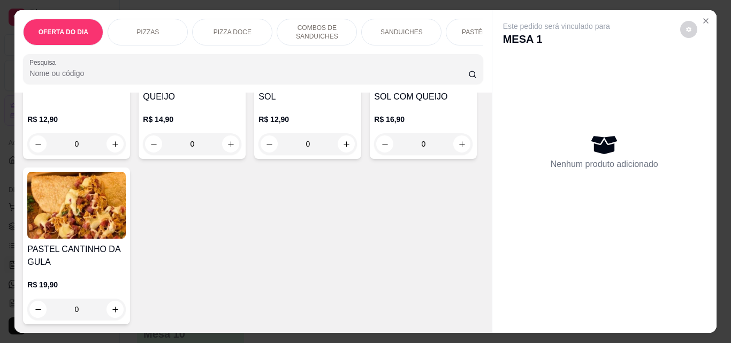
scroll to position [1553, 0]
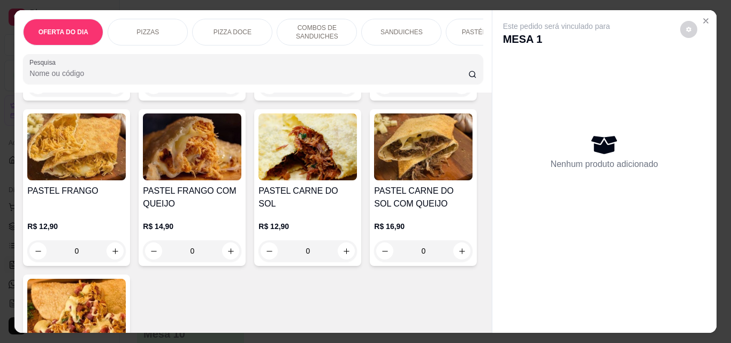
click at [226, 96] on div "0" at bounding box center [192, 85] width 99 height 21
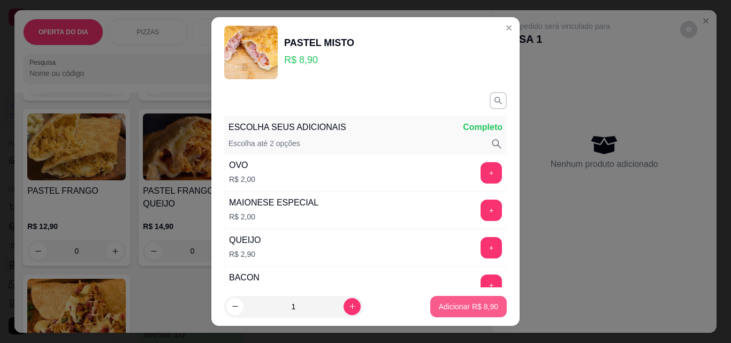
click at [450, 305] on p "Adicionar R$ 8,90" at bounding box center [468, 306] width 59 height 11
type input "1"
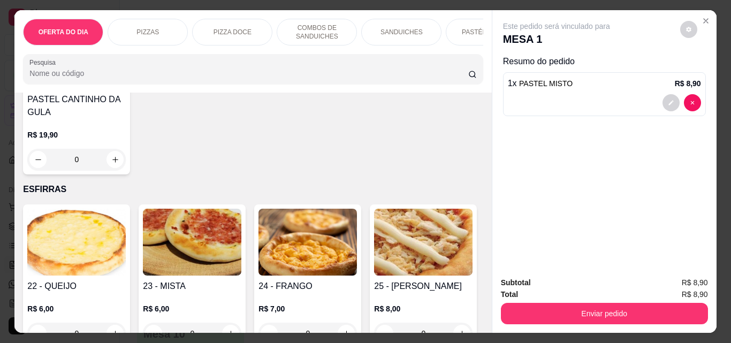
scroll to position [1820, 0]
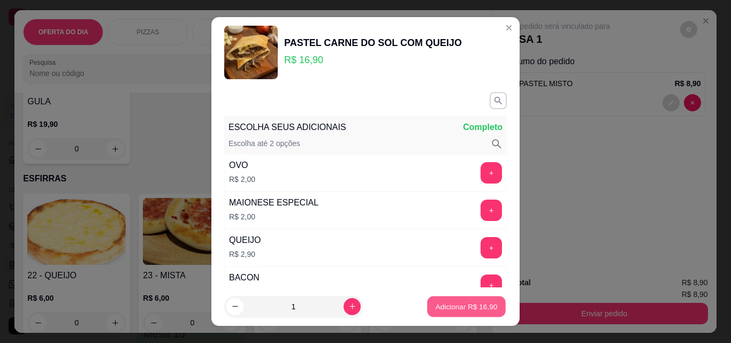
click at [433, 299] on button "Adicionar R$ 16,90" at bounding box center [466, 307] width 79 height 21
type input "1"
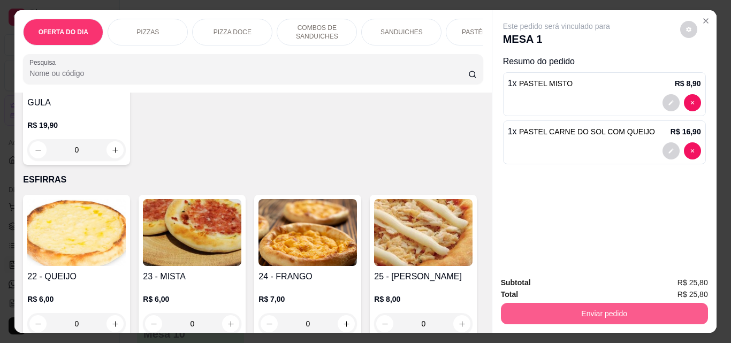
click at [641, 311] on button "Enviar pedido" at bounding box center [604, 313] width 207 height 21
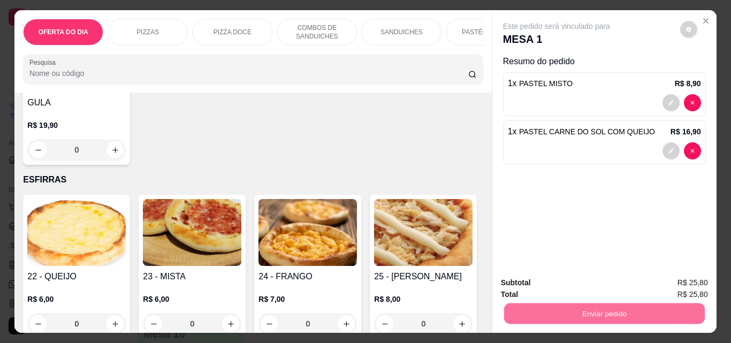
click at [678, 283] on button "Enviar pedido" at bounding box center [680, 283] width 59 height 20
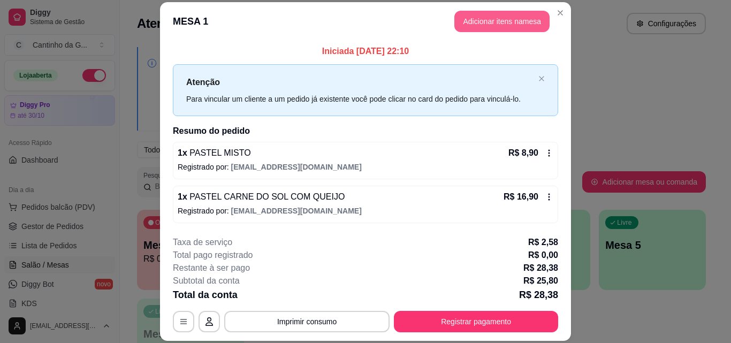
click at [493, 23] on button "Adicionar itens na mesa" at bounding box center [502, 21] width 95 height 21
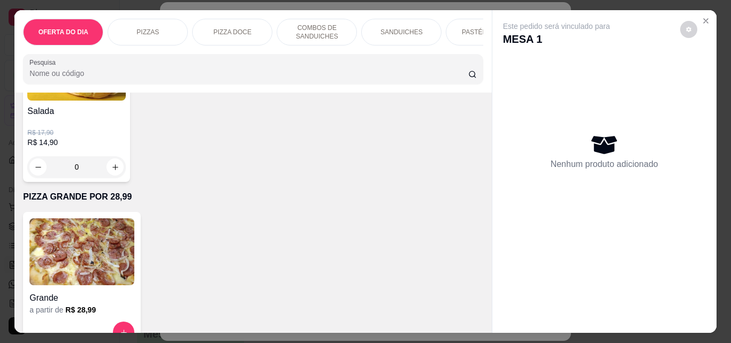
scroll to position [2730, 0]
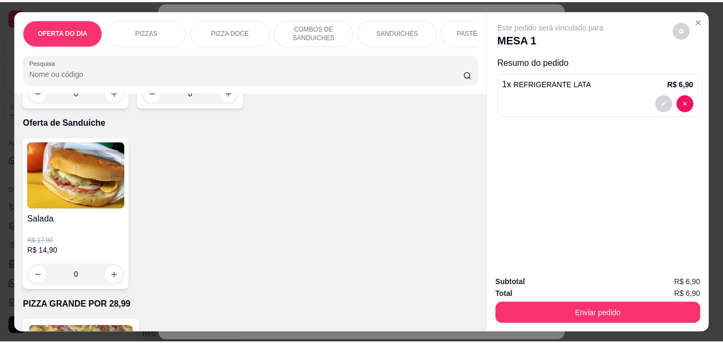
scroll to position [2731, 0]
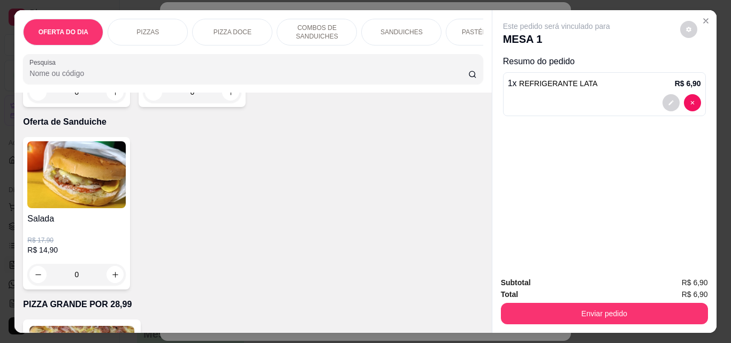
type input "2"
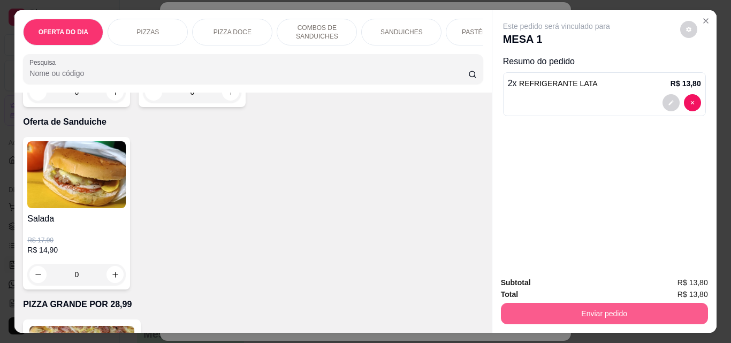
click at [579, 307] on button "Enviar pedido" at bounding box center [604, 313] width 207 height 21
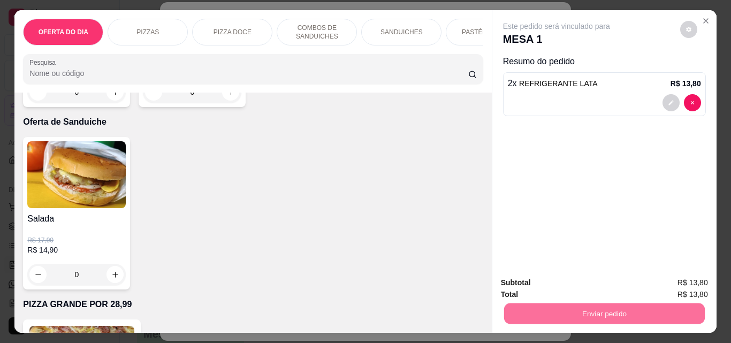
click at [683, 282] on button "Enviar pedido" at bounding box center [680, 283] width 60 height 20
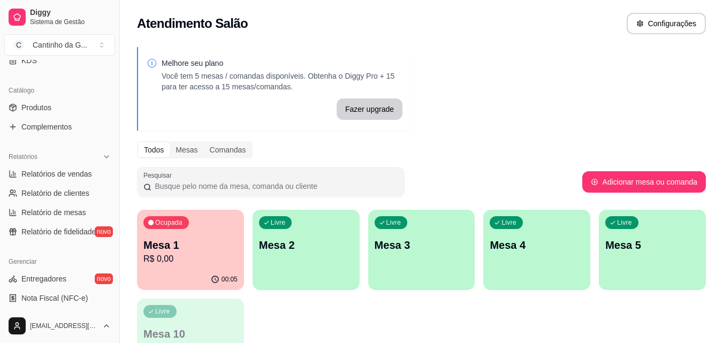
scroll to position [268, 0]
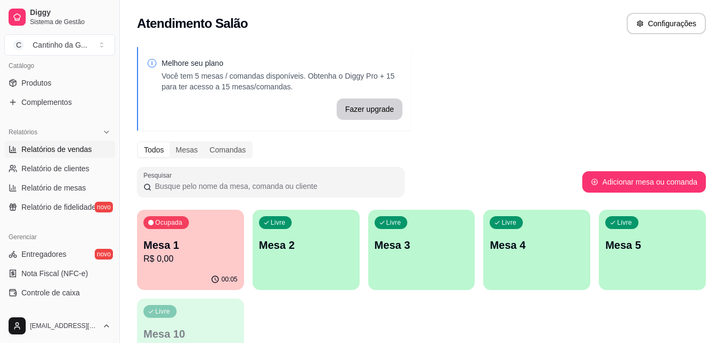
click at [67, 146] on span "Relatórios de vendas" at bounding box center [56, 149] width 71 height 11
select select "ALL"
select select "0"
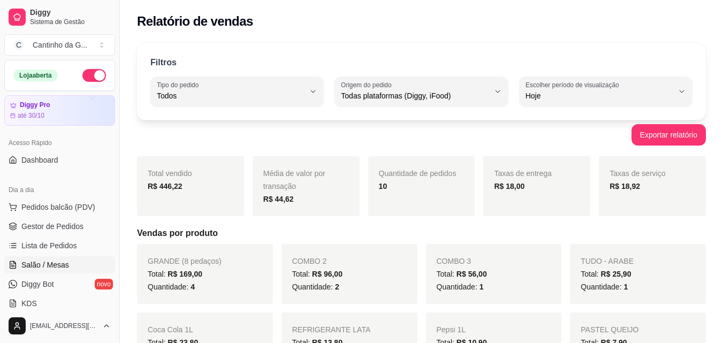
click at [49, 264] on span "Salão / Mesas" at bounding box center [45, 265] width 48 height 11
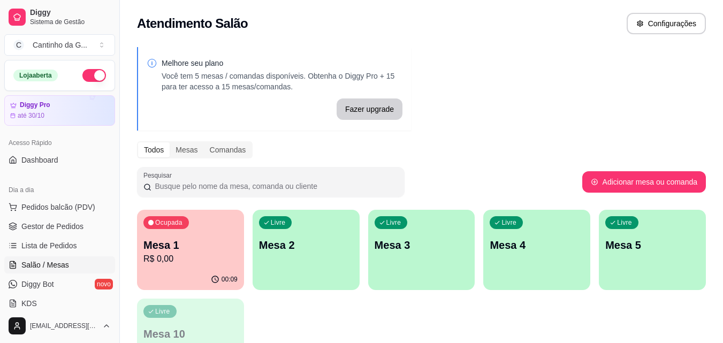
click at [170, 250] on p "Mesa 1" at bounding box center [190, 245] width 94 height 15
click at [192, 259] on p "R$ 39,60" at bounding box center [190, 259] width 94 height 13
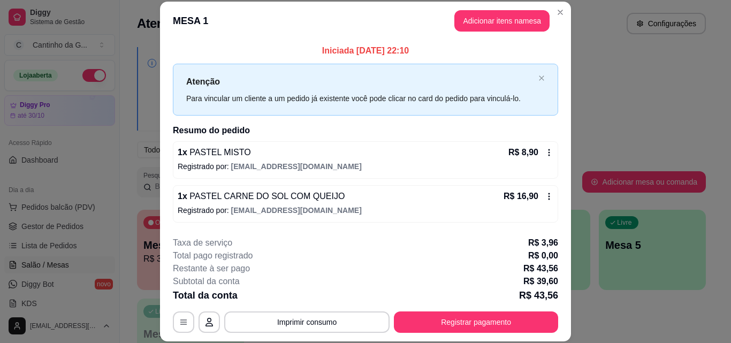
scroll to position [33, 0]
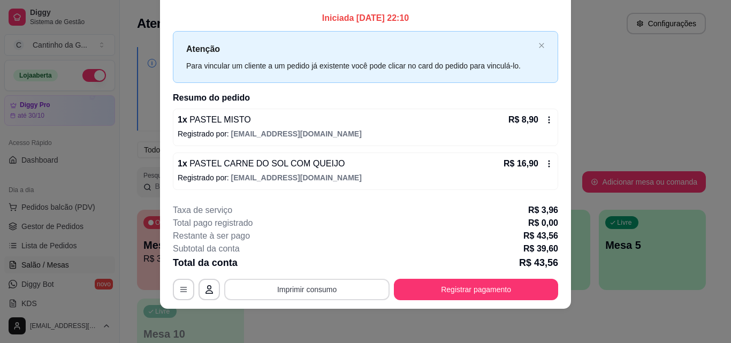
click at [326, 287] on button "Imprimir consumo" at bounding box center [306, 289] width 165 height 21
click at [326, 268] on button "IMPRESSORA" at bounding box center [307, 264] width 78 height 17
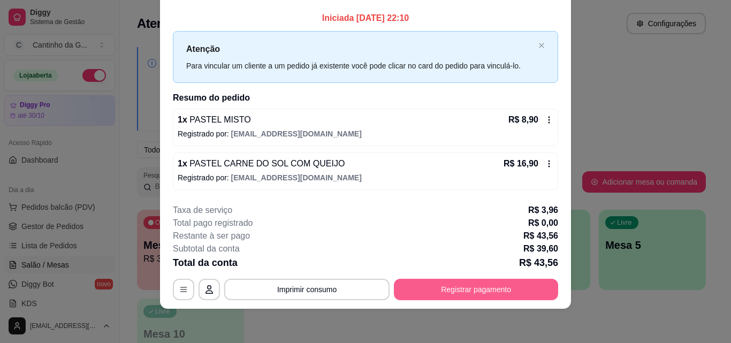
click at [468, 289] on button "Registrar pagamento" at bounding box center [476, 289] width 164 height 21
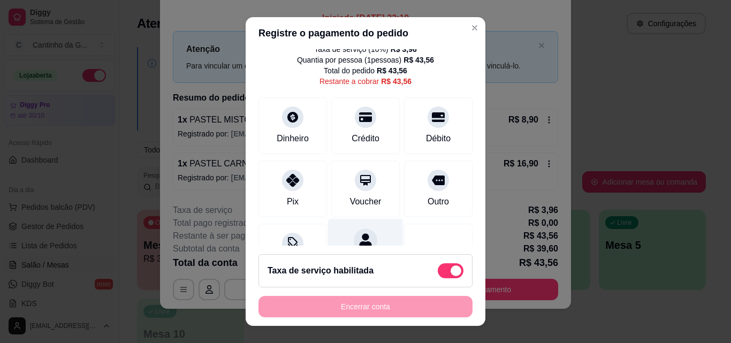
scroll to position [89, 0]
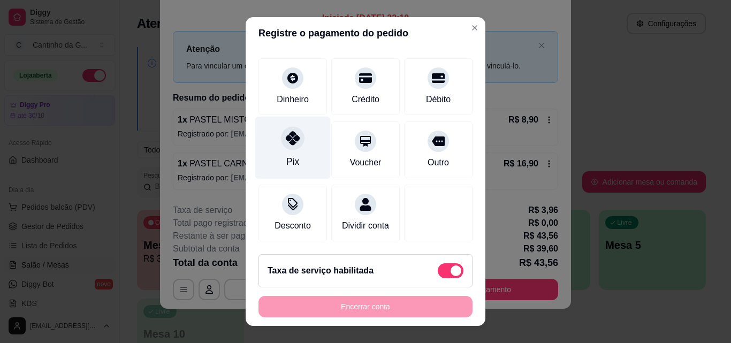
click at [290, 135] on div at bounding box center [293, 138] width 24 height 24
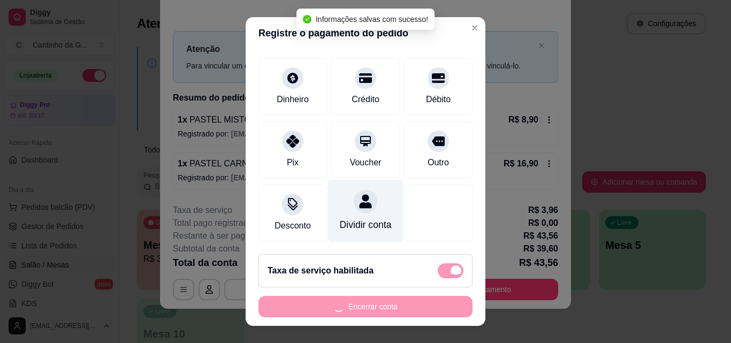
type input "R$ 0,00"
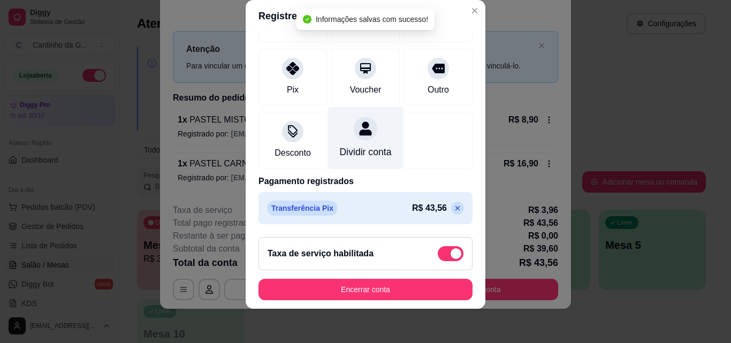
scroll to position [134, 0]
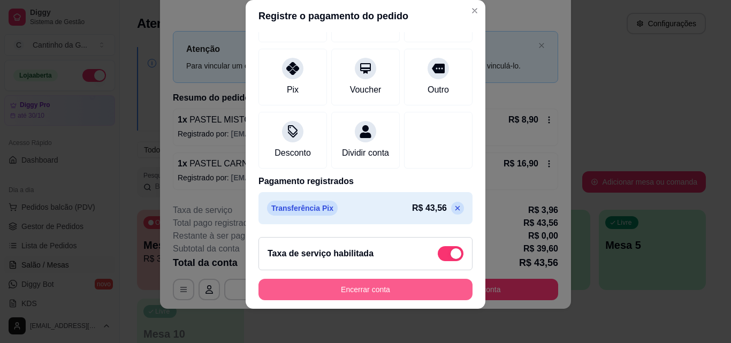
click at [389, 287] on button "Encerrar conta" at bounding box center [366, 289] width 214 height 21
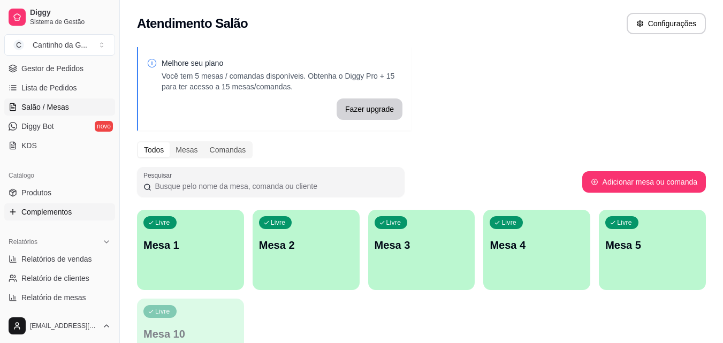
scroll to position [214, 0]
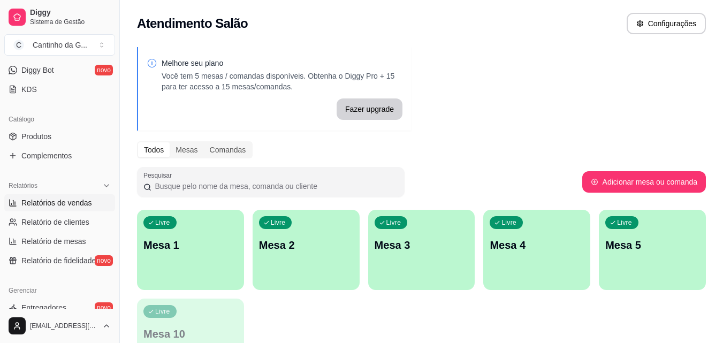
click at [52, 209] on link "Relatórios de vendas" at bounding box center [59, 202] width 111 height 17
select select "ALL"
select select "0"
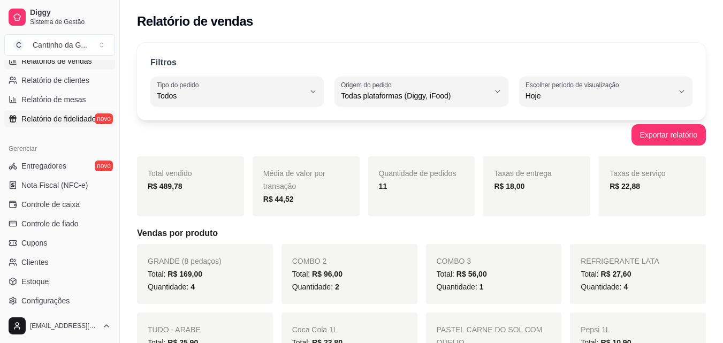
scroll to position [375, 0]
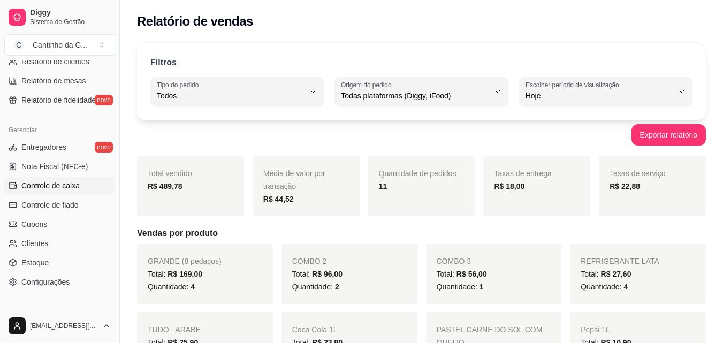
click at [50, 191] on span "Controle de caixa" at bounding box center [50, 185] width 58 height 11
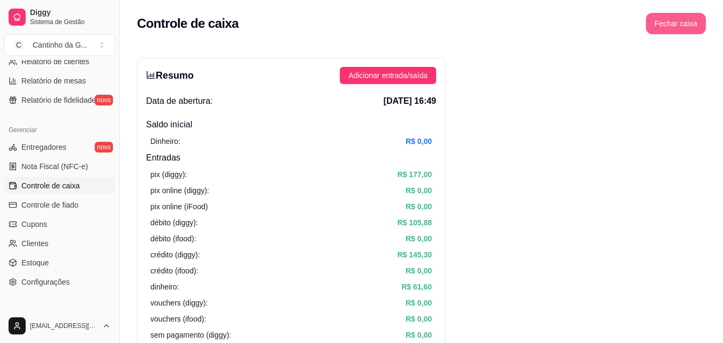
click at [683, 23] on button "Fechar caixa" at bounding box center [676, 23] width 60 height 21
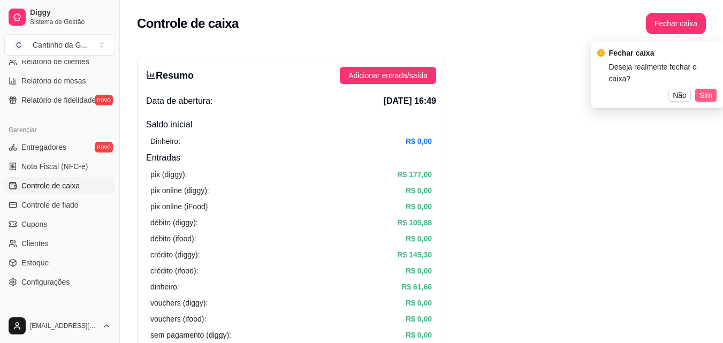
click at [699, 89] on button "Sim" at bounding box center [705, 95] width 21 height 13
